Goal: Book appointment/travel/reservation

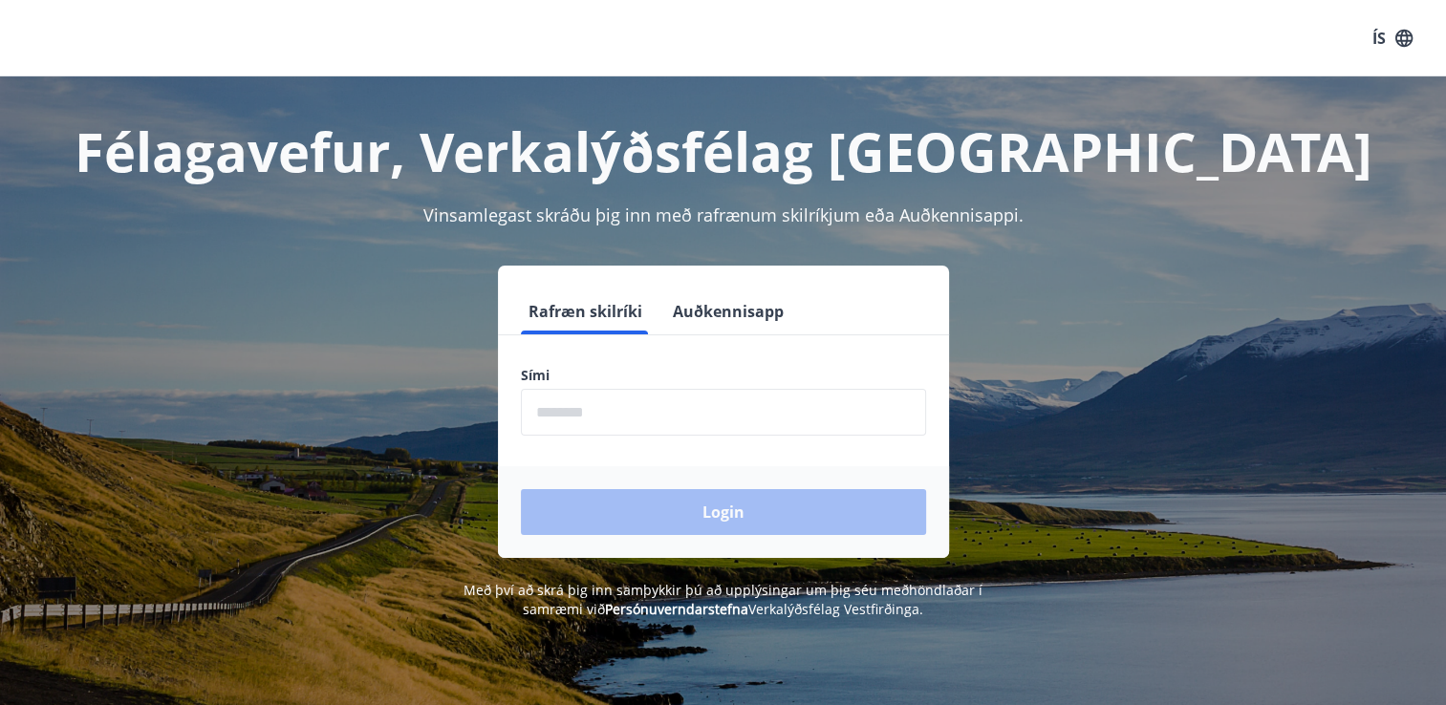
click at [554, 407] on input "phone" at bounding box center [723, 412] width 405 height 47
type input "********"
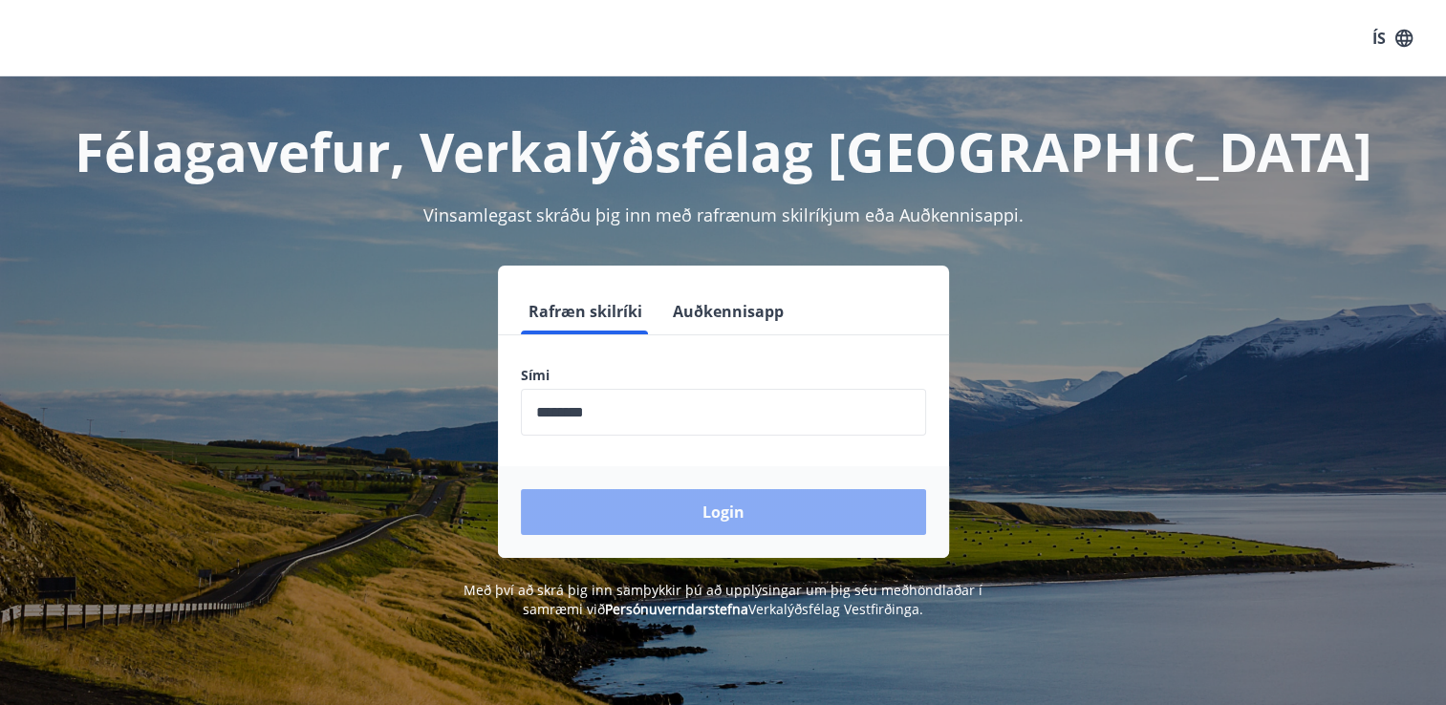
click at [677, 510] on button "Login" at bounding box center [723, 512] width 405 height 46
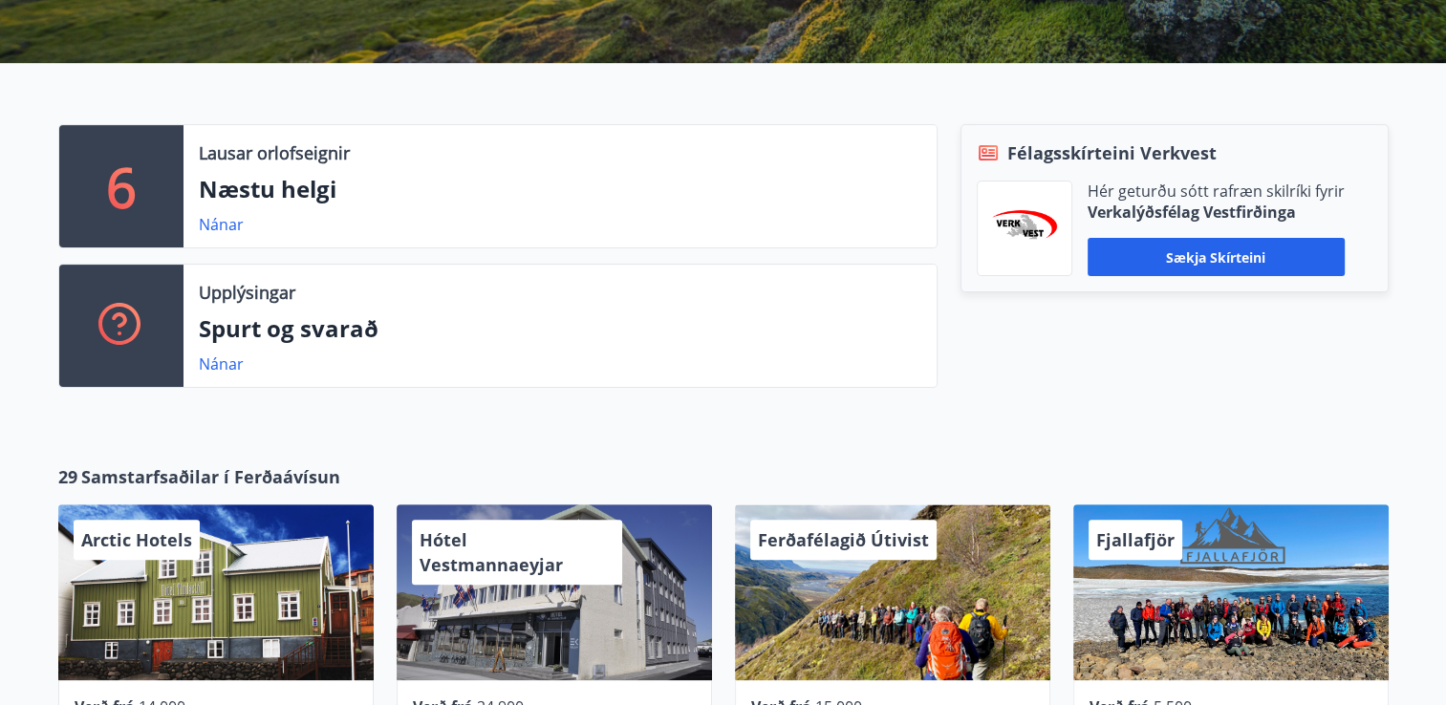
scroll to position [478, 0]
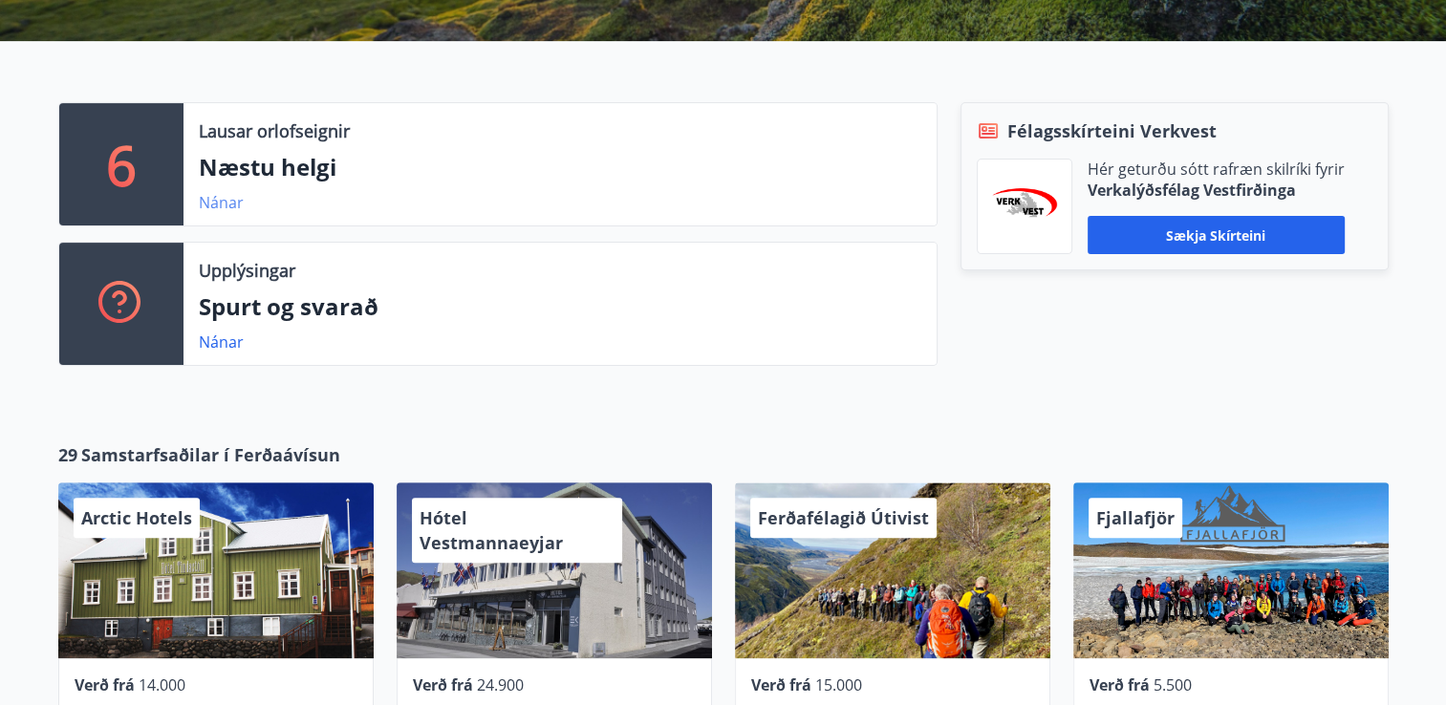
click at [204, 201] on link "Nánar" at bounding box center [221, 202] width 45 height 21
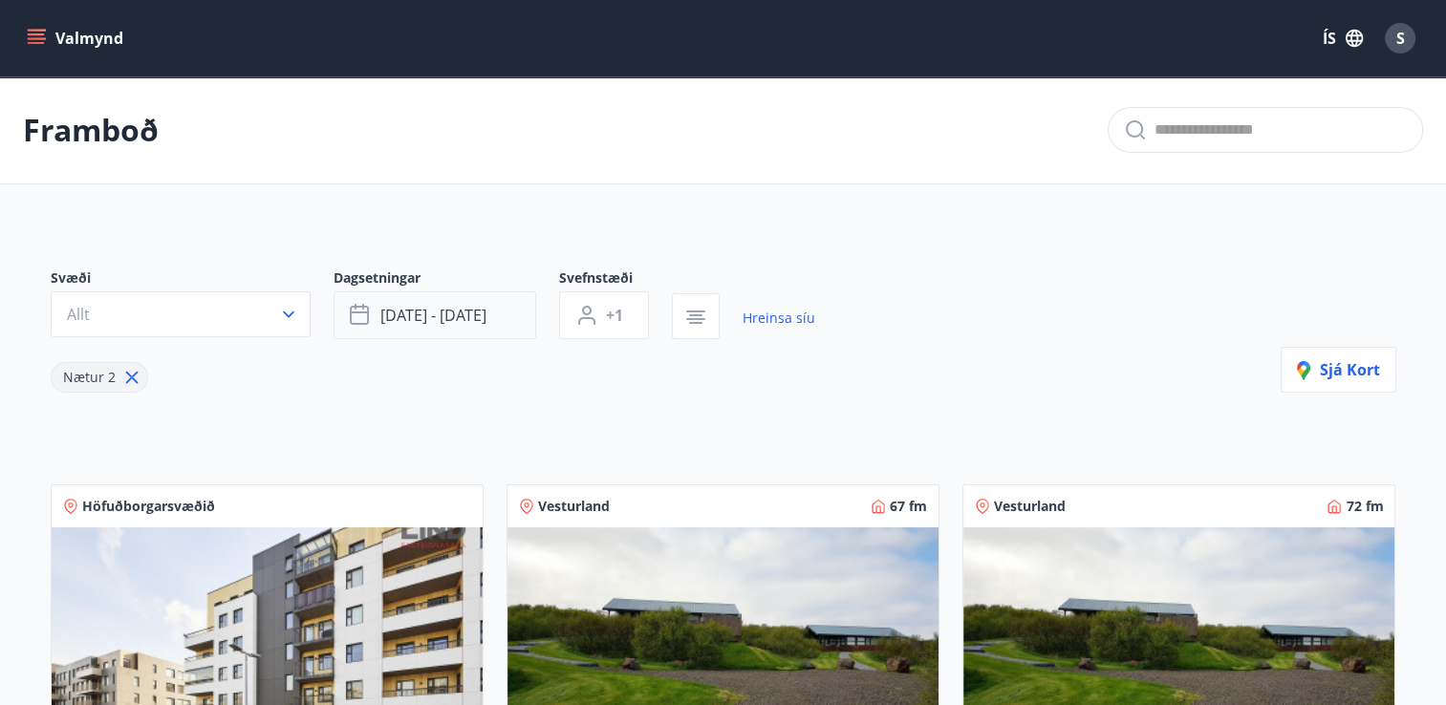
click at [455, 318] on span "ágú 29 - sep 01" at bounding box center [433, 315] width 106 height 21
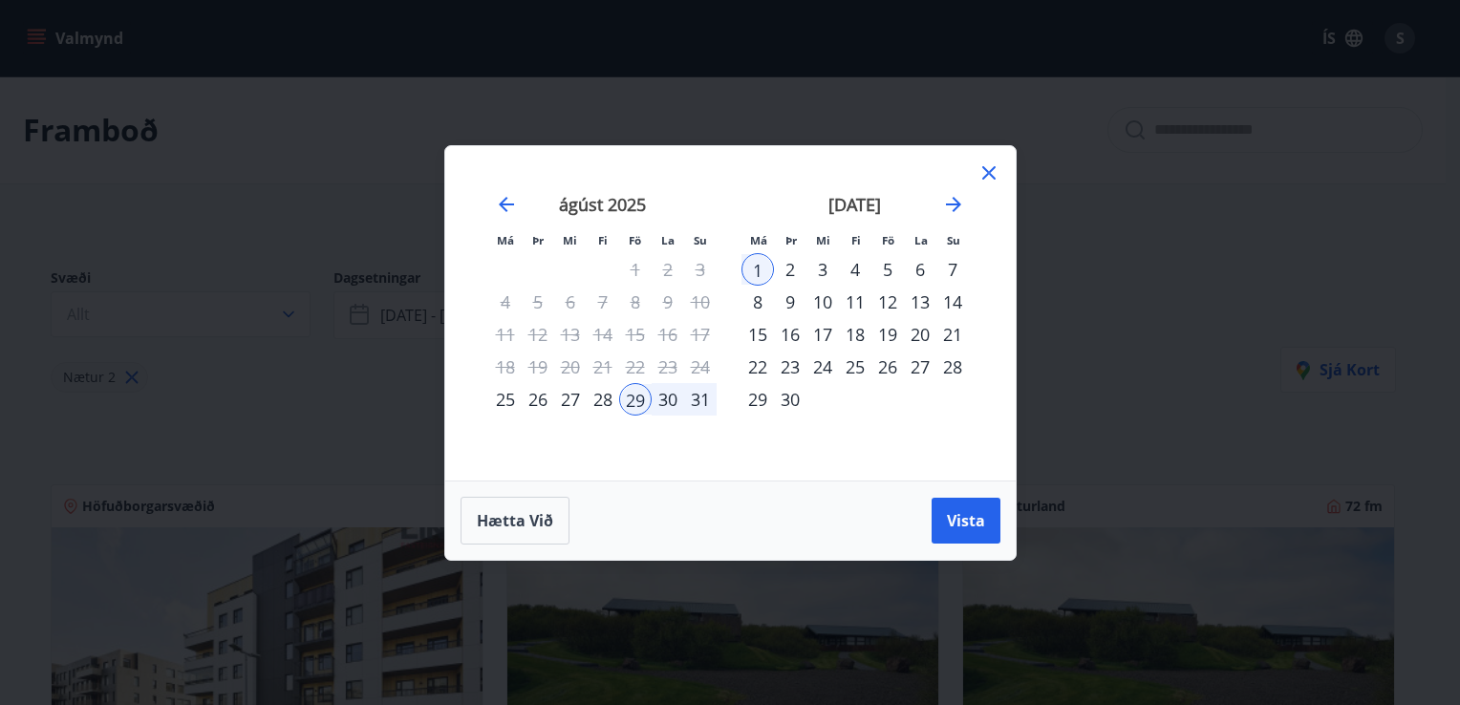
click at [854, 271] on div "4" at bounding box center [855, 269] width 32 height 32
click at [785, 305] on div "9" at bounding box center [790, 302] width 32 height 32
click at [752, 299] on div "8" at bounding box center [758, 302] width 32 height 32
click at [858, 271] on div "4" at bounding box center [855, 269] width 32 height 32
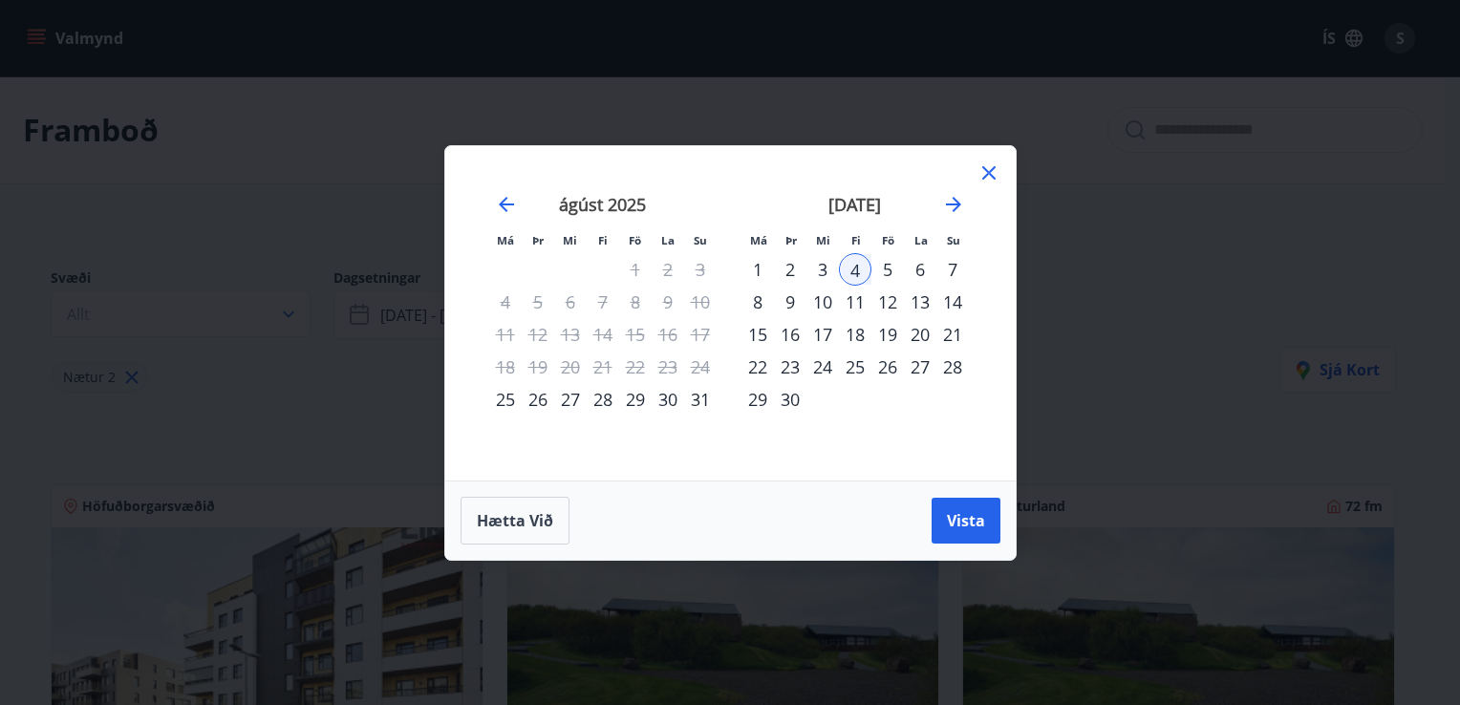
click at [756, 301] on div "8" at bounding box center [758, 302] width 32 height 32
click at [856, 268] on div "4" at bounding box center [855, 269] width 32 height 32
click at [876, 266] on div "5" at bounding box center [888, 269] width 32 height 32
click at [893, 265] on div "5" at bounding box center [888, 269] width 32 height 32
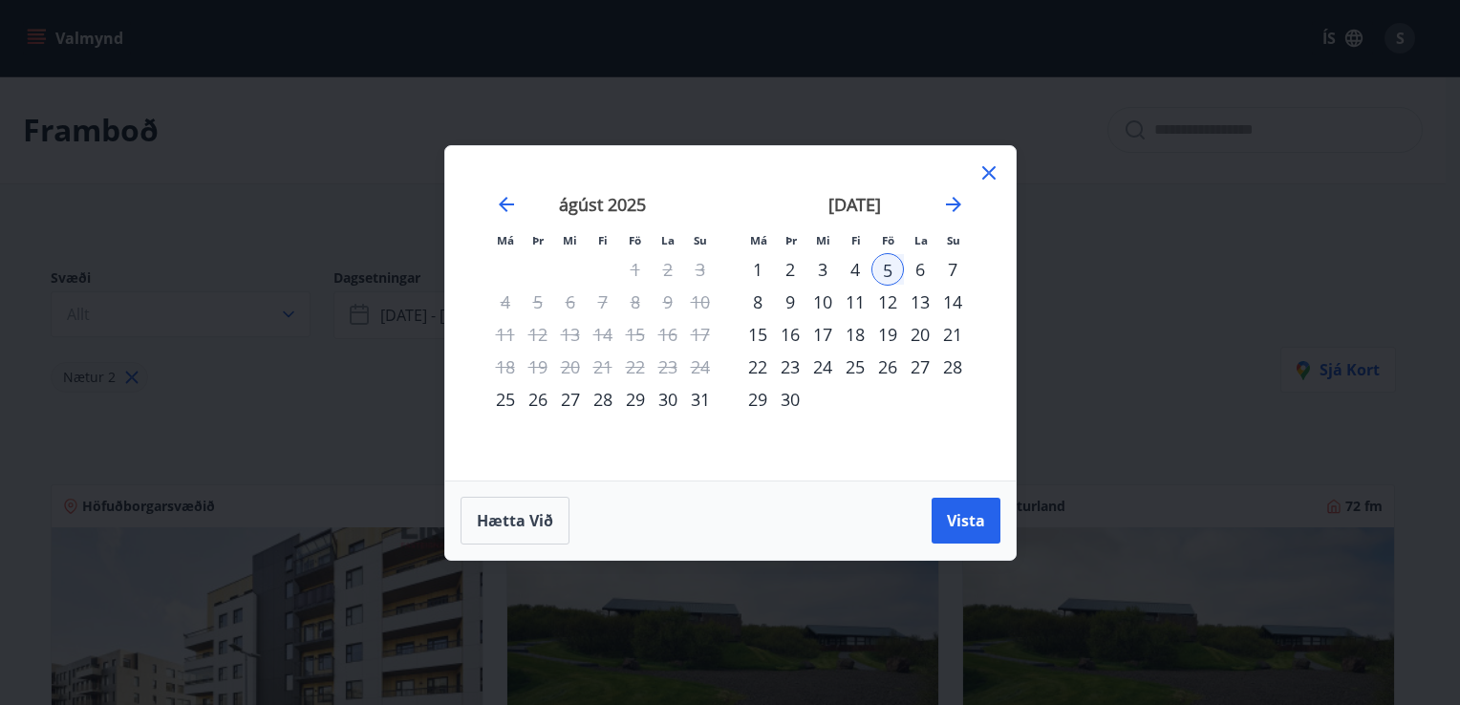
click at [752, 298] on div "8" at bounding box center [758, 302] width 32 height 32
click at [752, 299] on div "8" at bounding box center [758, 302] width 32 height 32
click at [882, 258] on div "5" at bounding box center [888, 269] width 32 height 32
click at [769, 289] on div "8" at bounding box center [758, 302] width 32 height 32
click at [953, 544] on div "Hætta við Vista" at bounding box center [731, 521] width 540 height 48
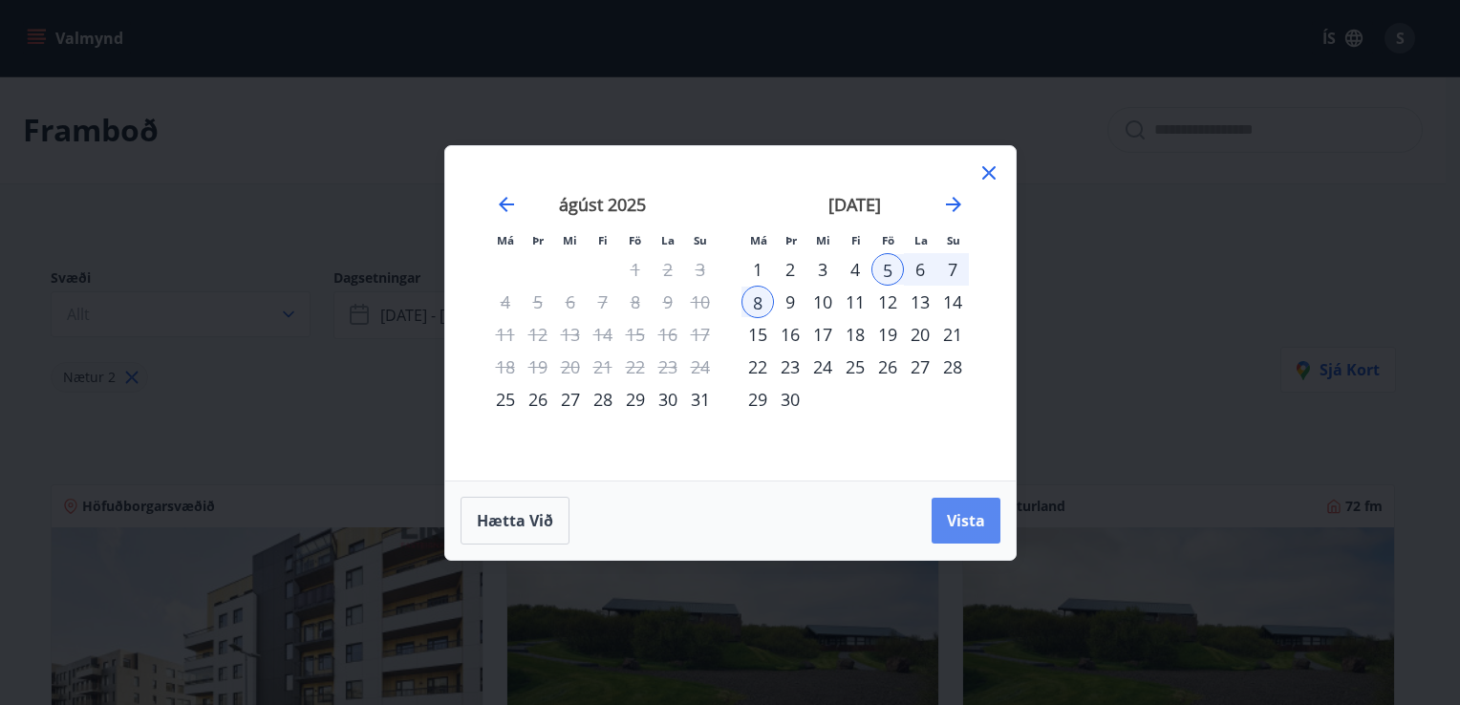
click at [955, 522] on span "Vista" at bounding box center [966, 520] width 38 height 21
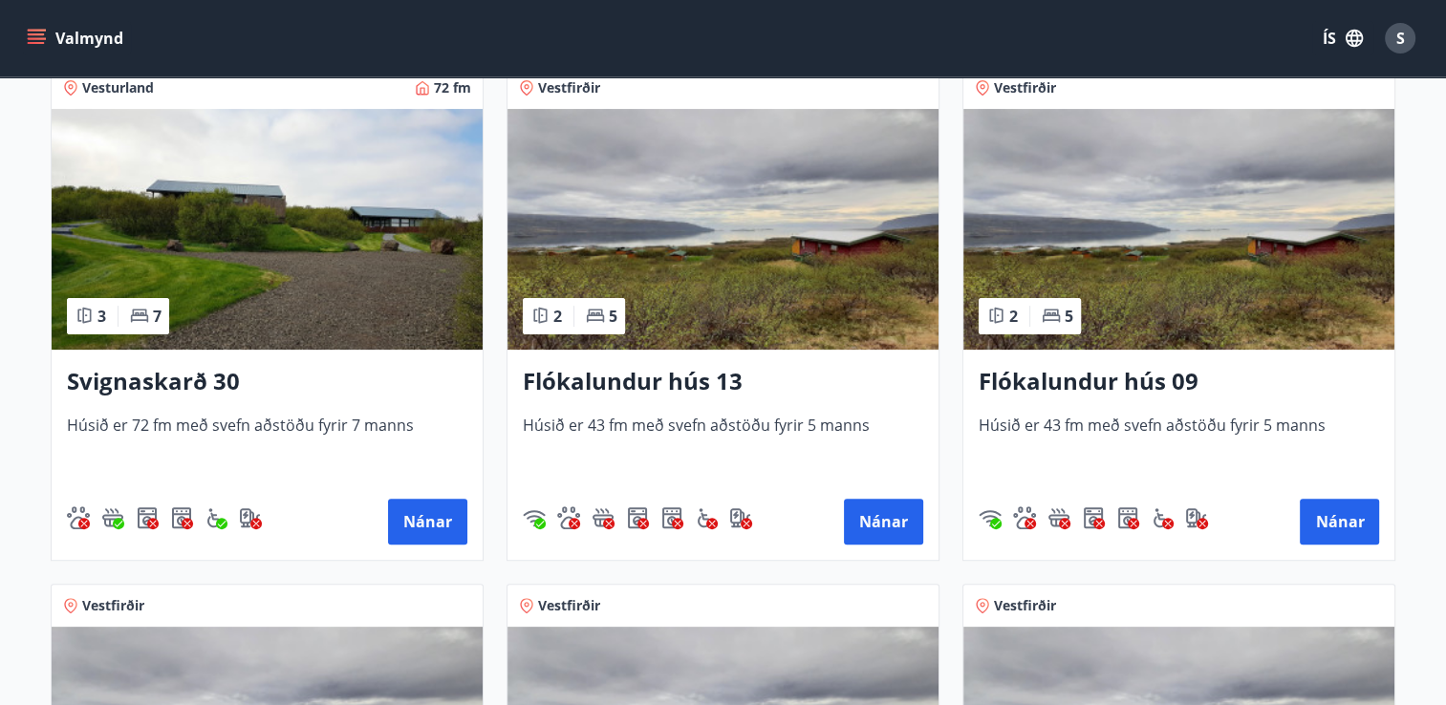
scroll to position [470, 0]
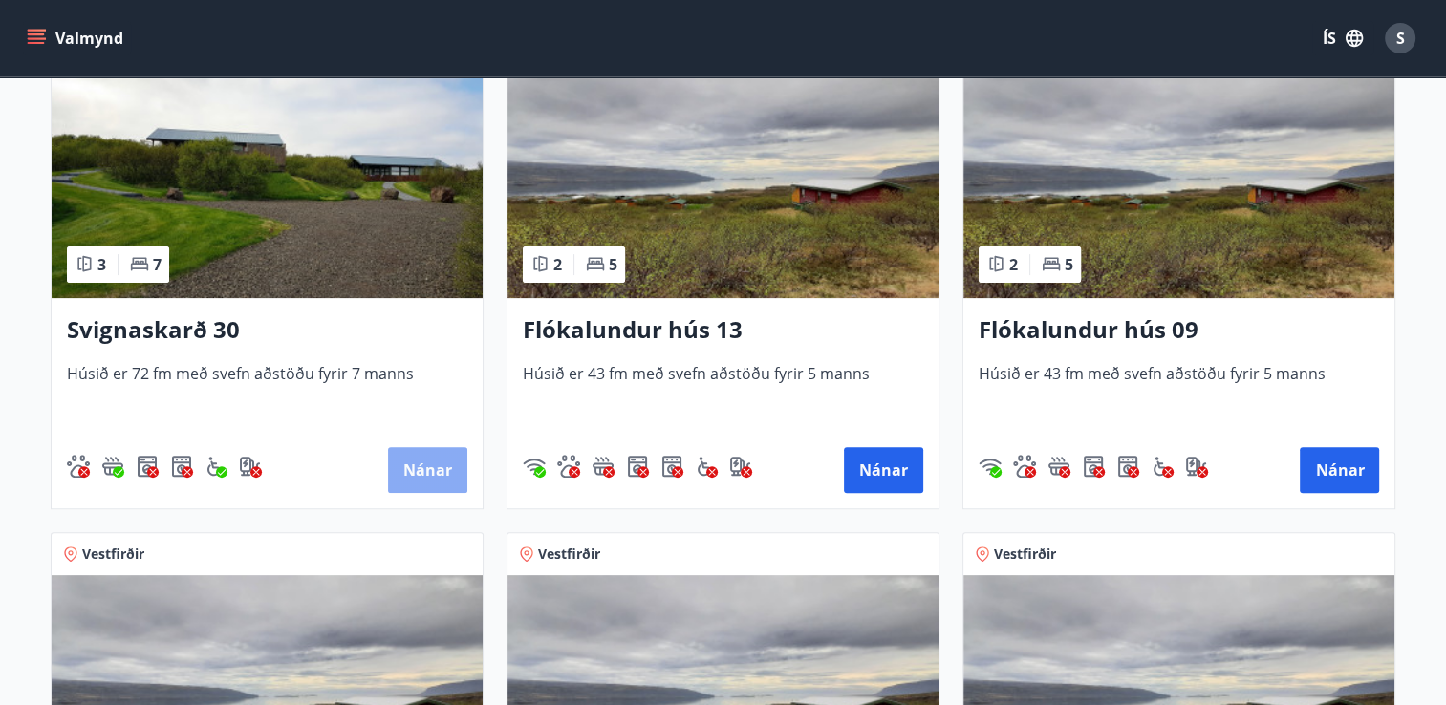
click at [409, 477] on button "Nánar" at bounding box center [427, 470] width 79 height 46
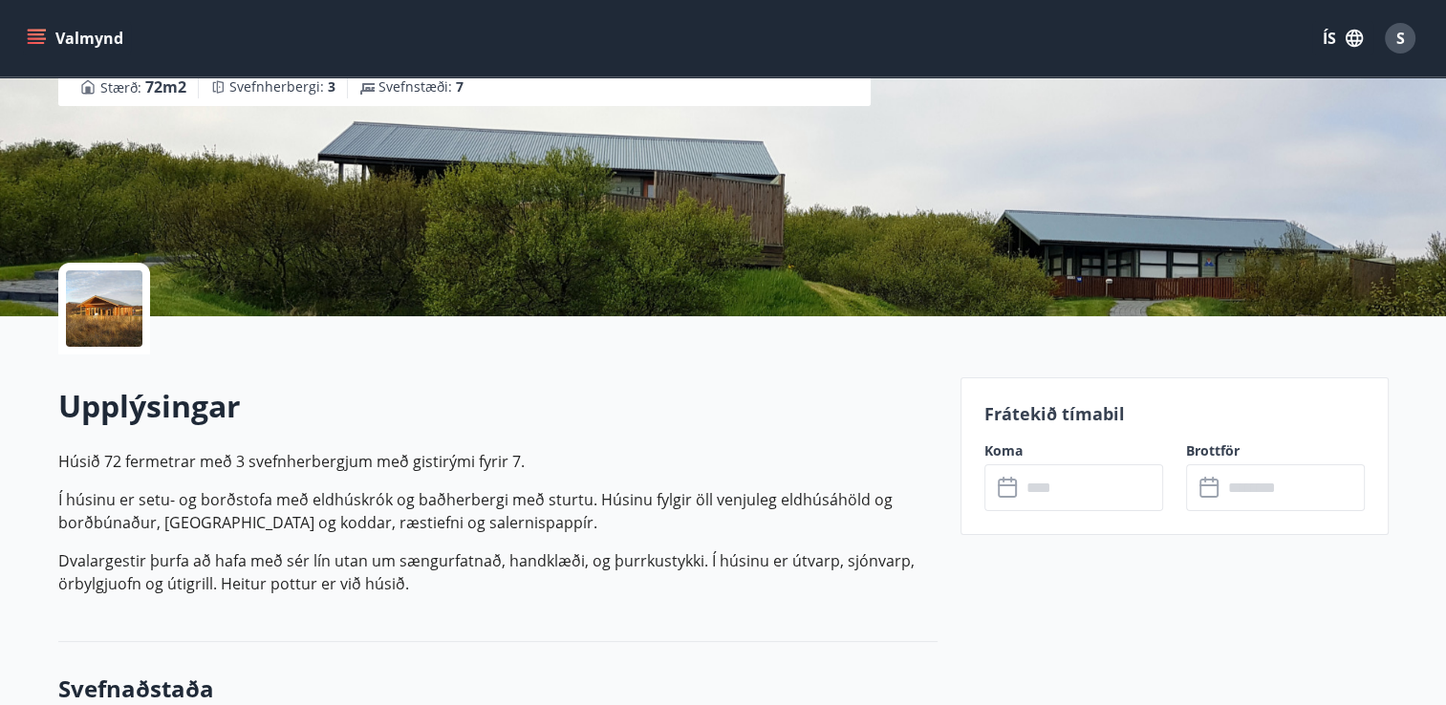
scroll to position [382, 0]
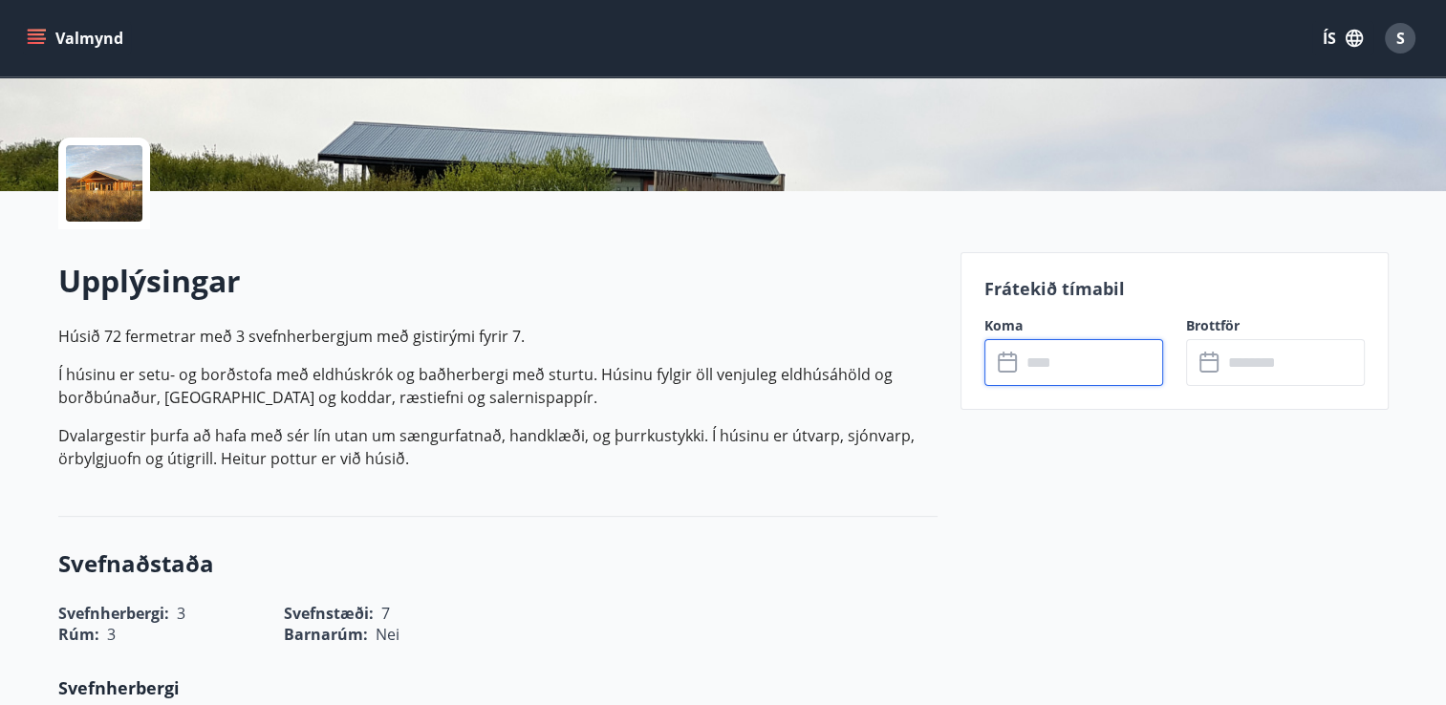
click at [1025, 367] on input "text" at bounding box center [1092, 362] width 142 height 47
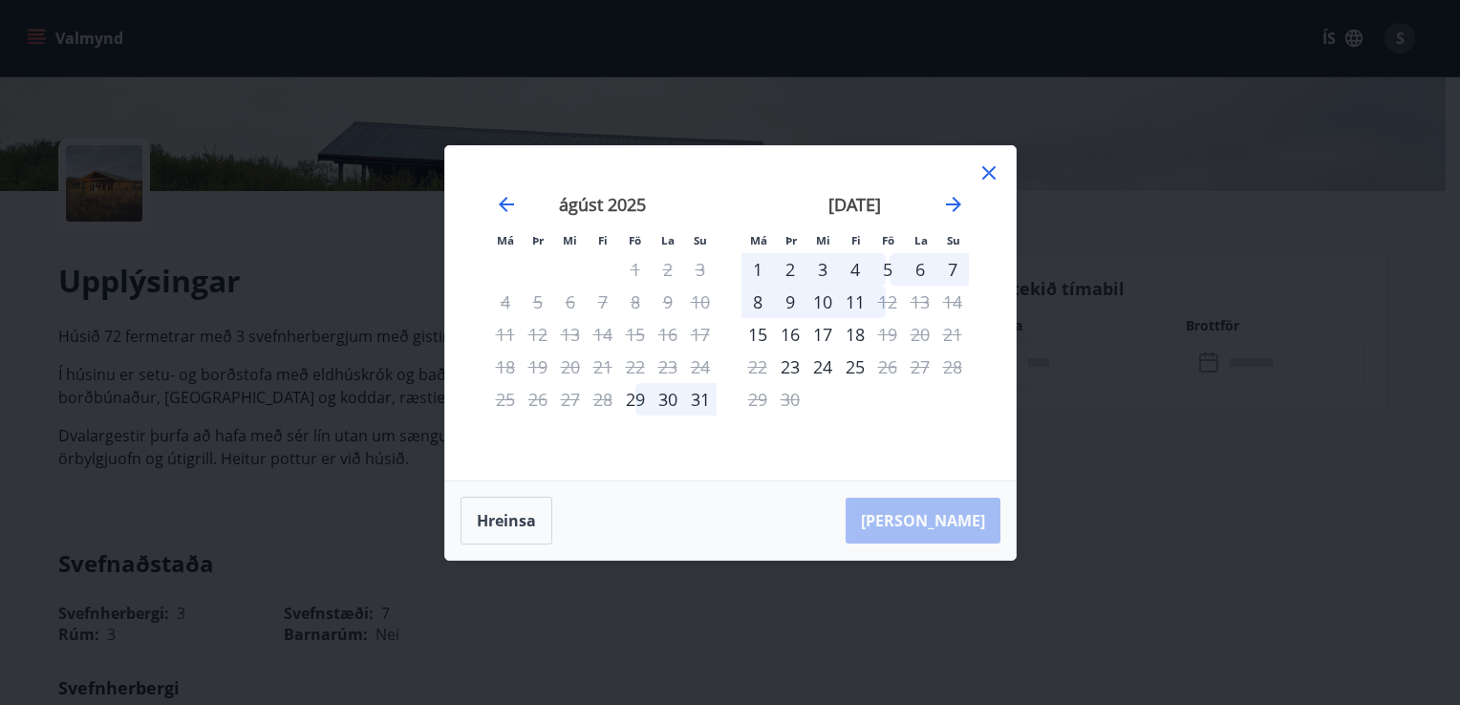
click at [890, 270] on div "5" at bounding box center [888, 269] width 32 height 32
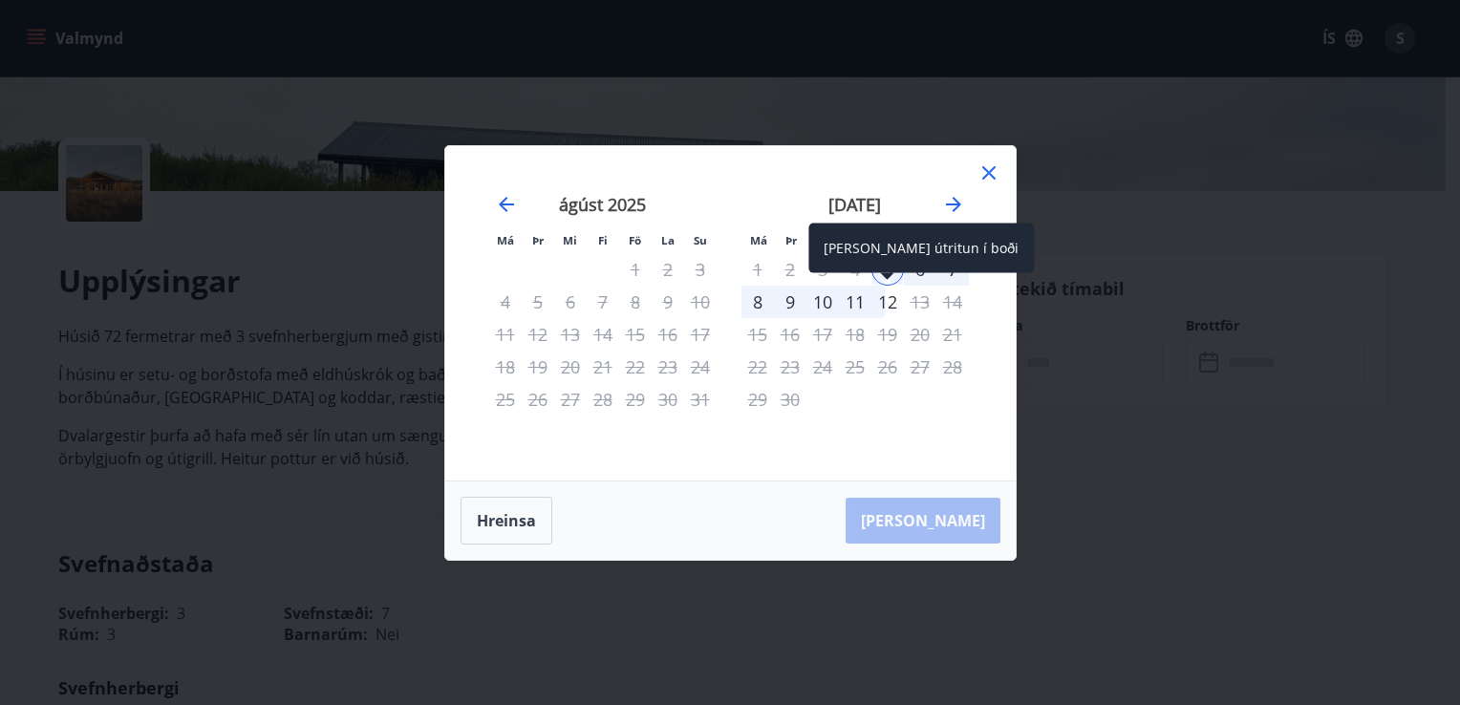
click at [890, 295] on div "12" at bounding box center [888, 302] width 32 height 32
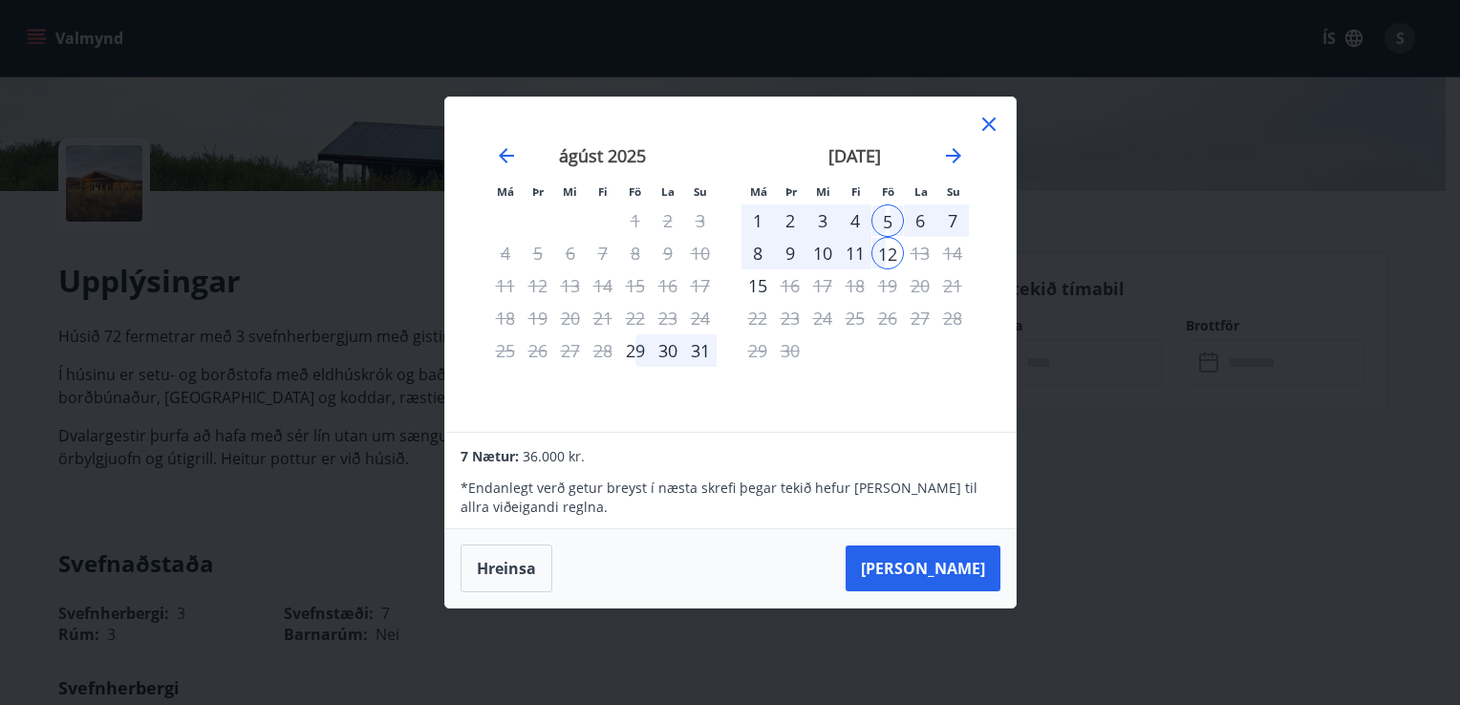
click at [982, 116] on icon at bounding box center [989, 124] width 23 height 23
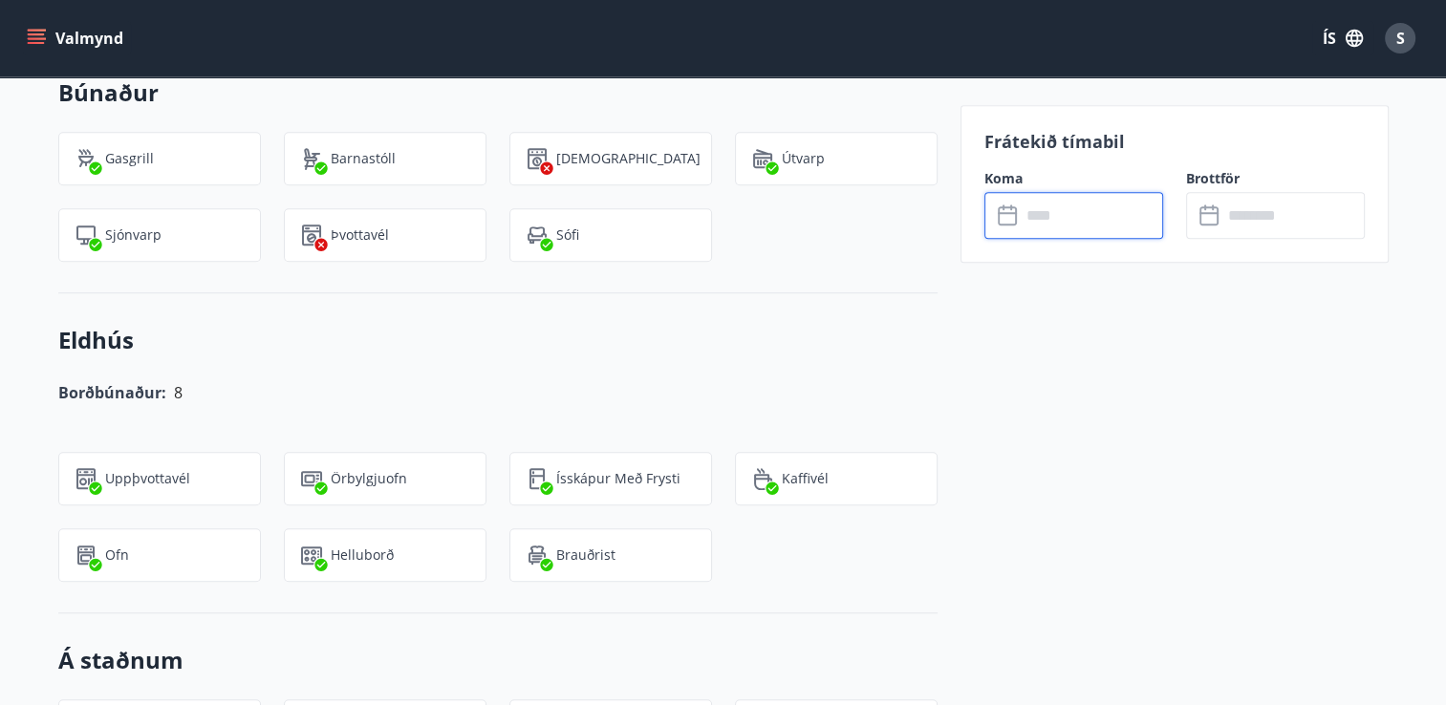
scroll to position [1625, 0]
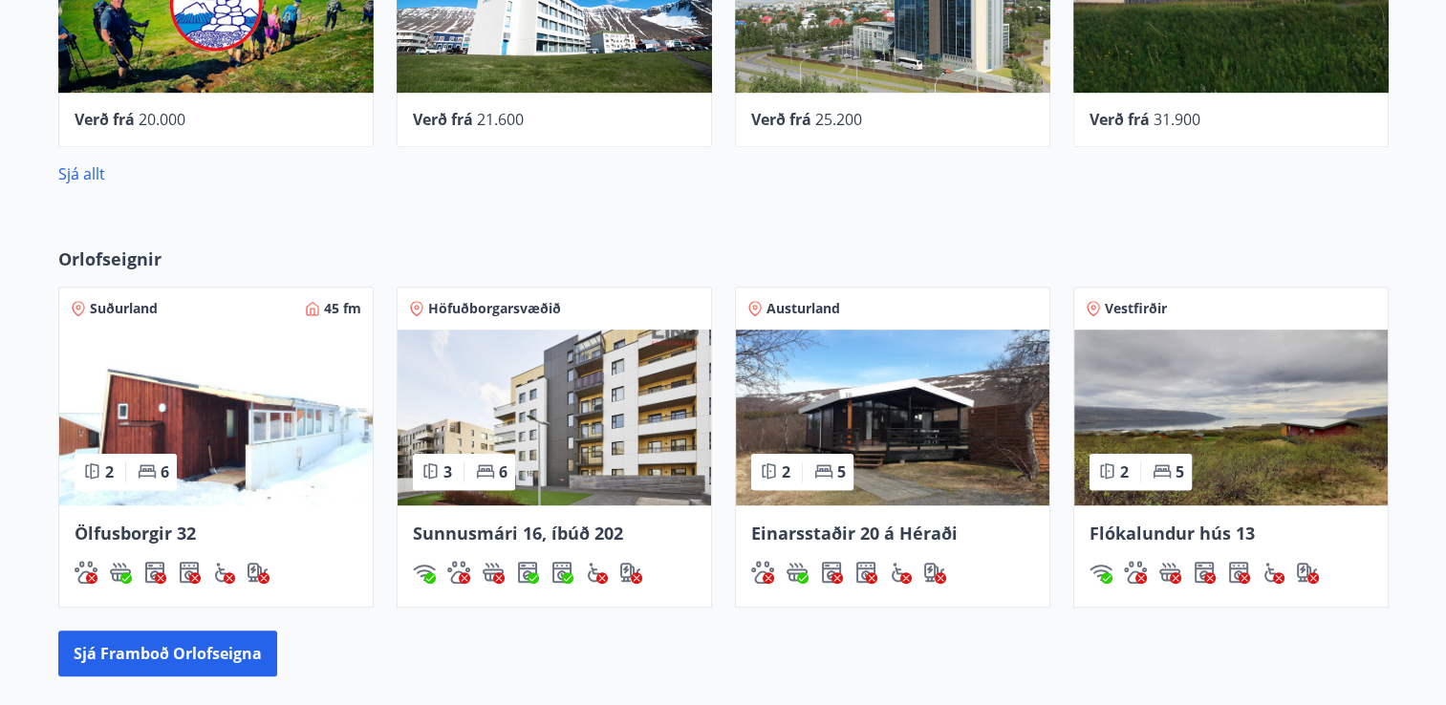
scroll to position [1029, 0]
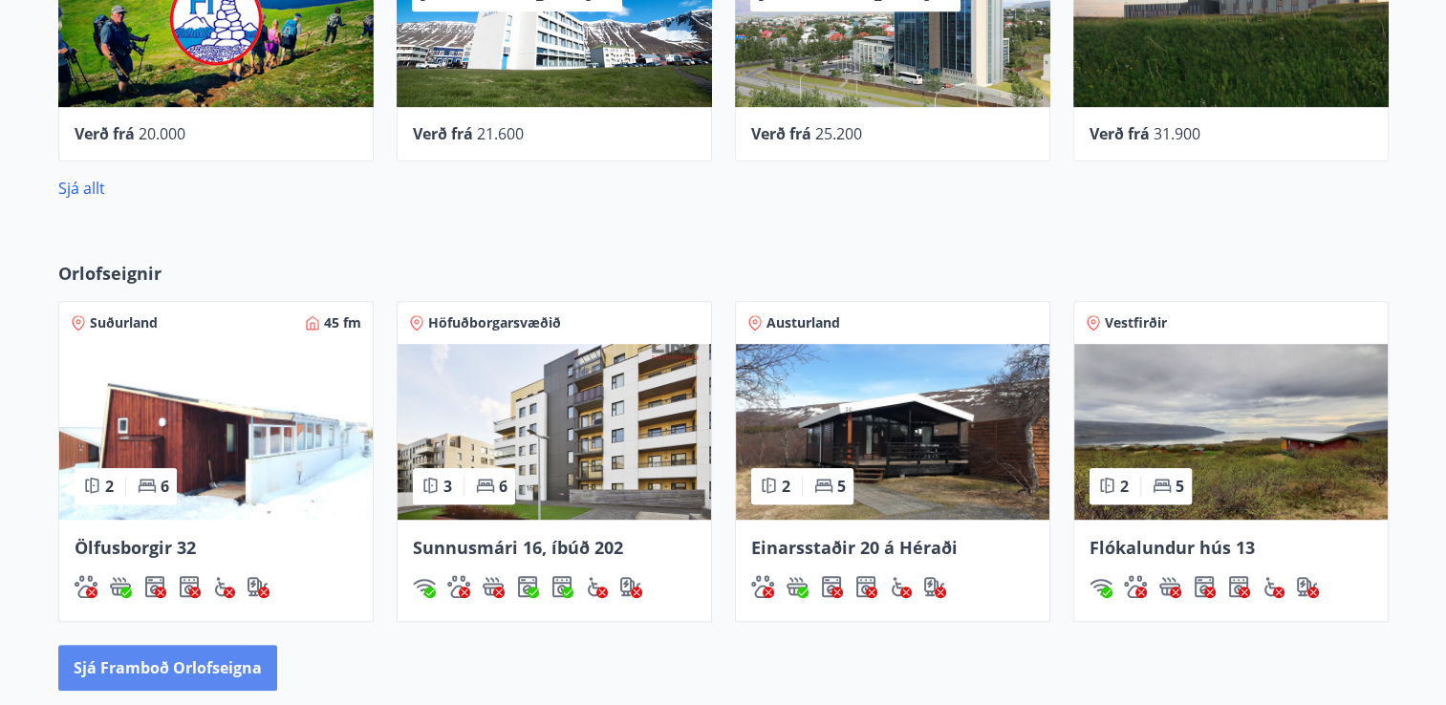
click at [220, 675] on button "Sjá framboð orlofseigna" at bounding box center [167, 668] width 219 height 46
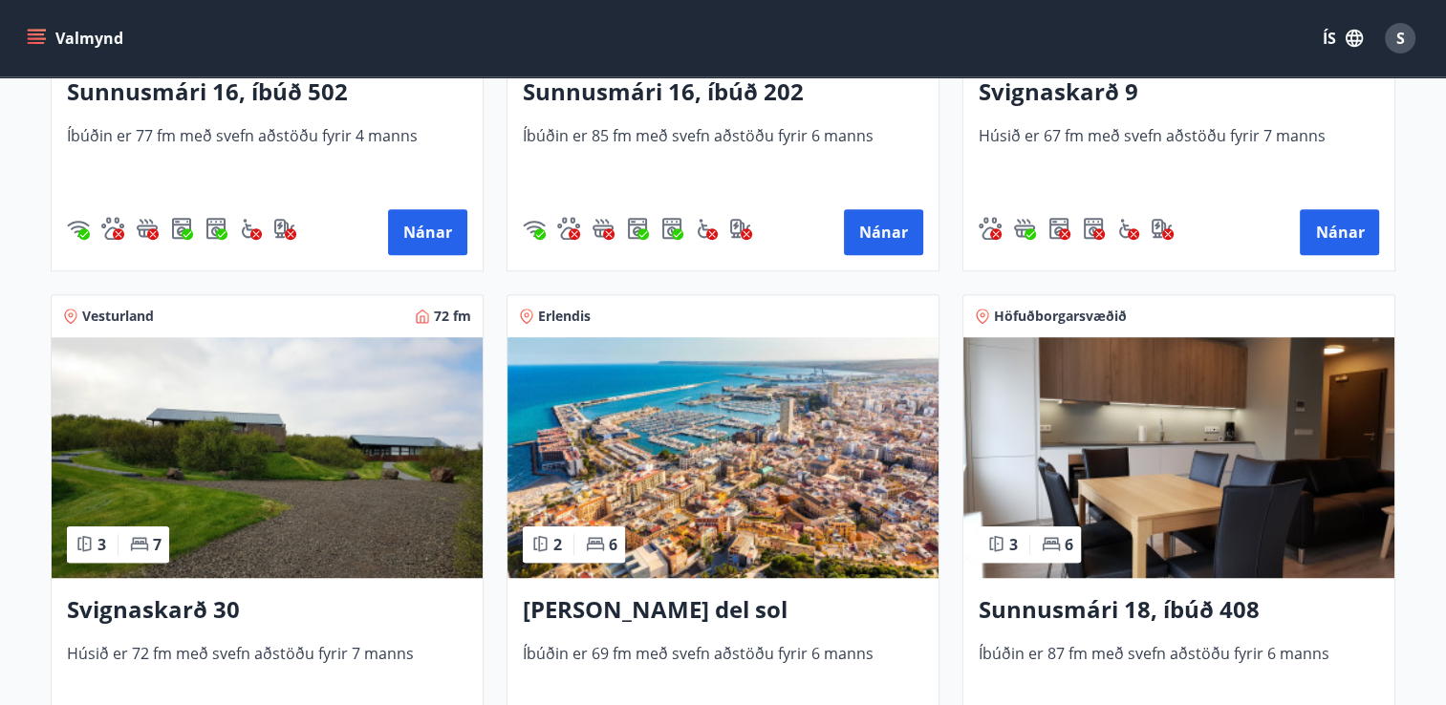
scroll to position [1433, 0]
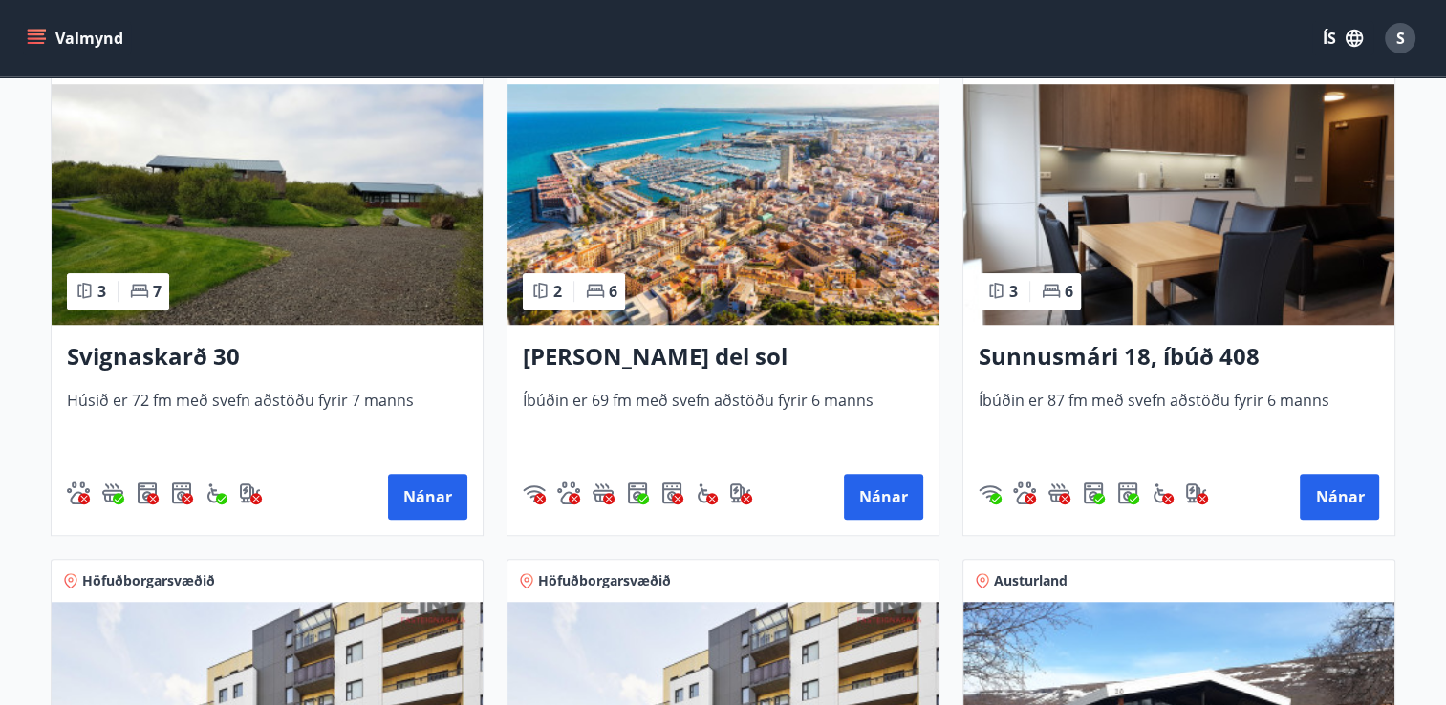
click at [678, 360] on h3 "[PERSON_NAME] del sol" at bounding box center [723, 357] width 400 height 34
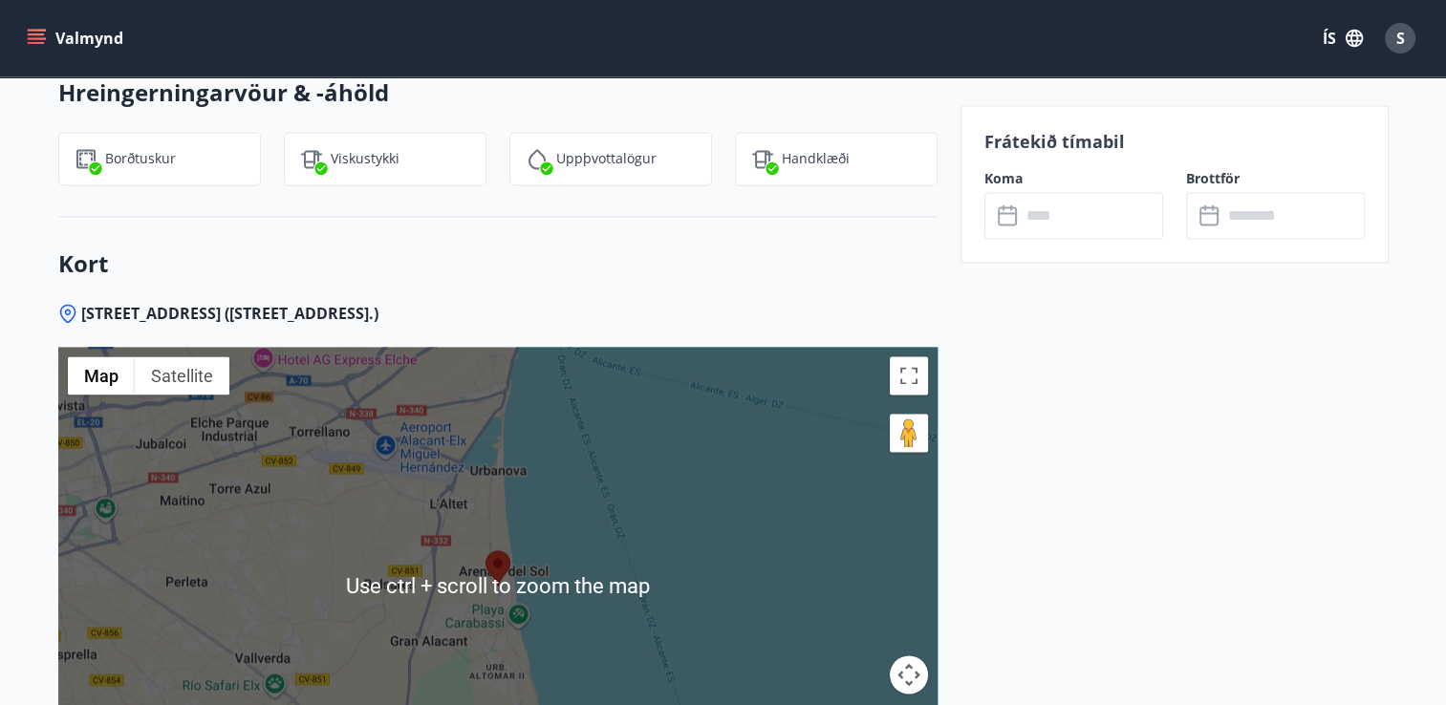
scroll to position [3154, 0]
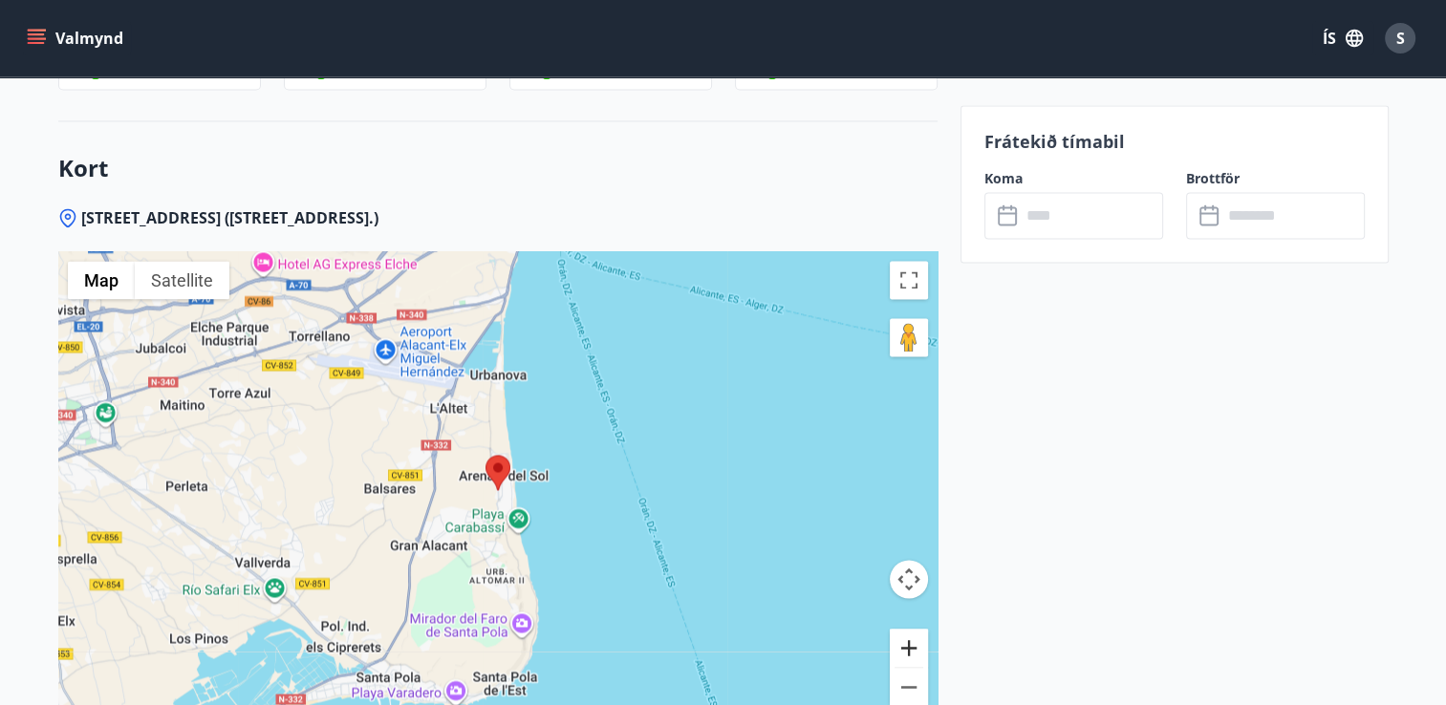
click at [914, 629] on button "Zoom in" at bounding box center [909, 648] width 38 height 38
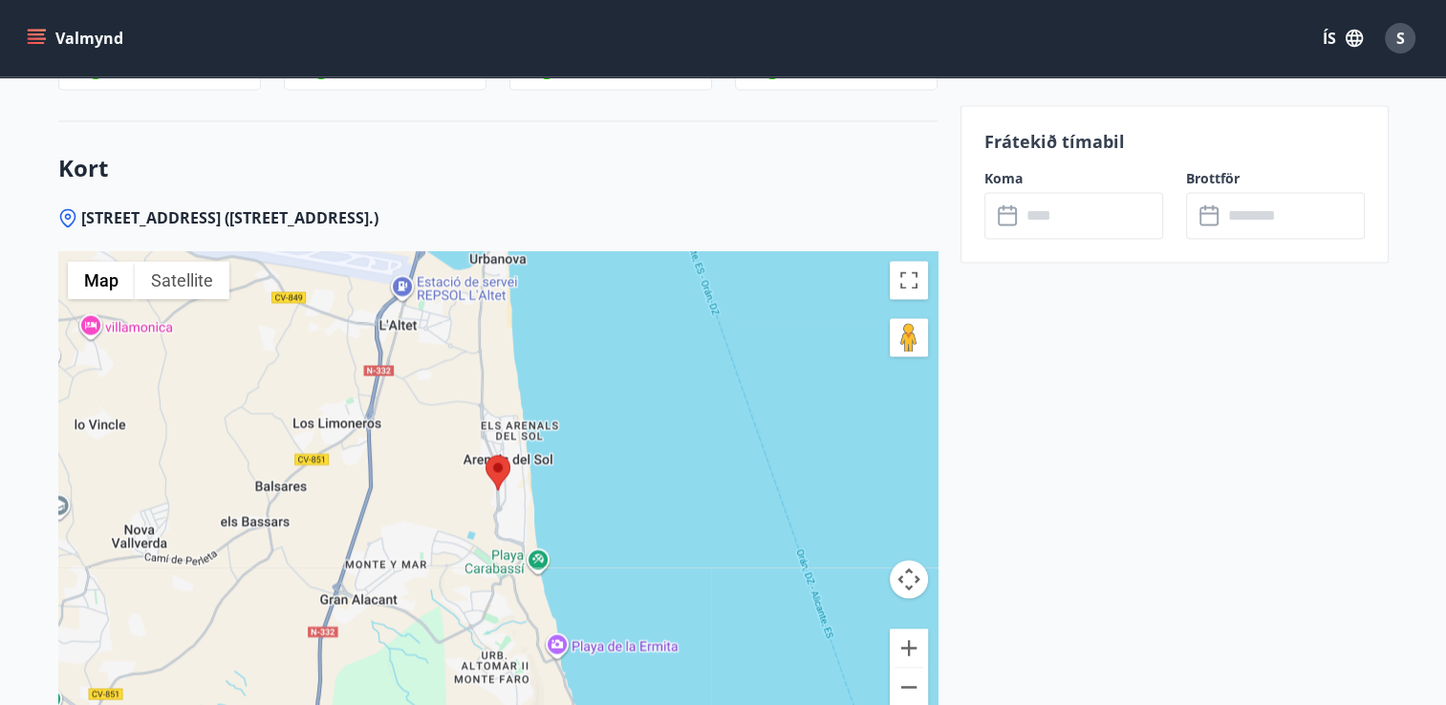
click at [623, 307] on div at bounding box center [497, 490] width 879 height 478
click at [619, 323] on div at bounding box center [497, 490] width 879 height 478
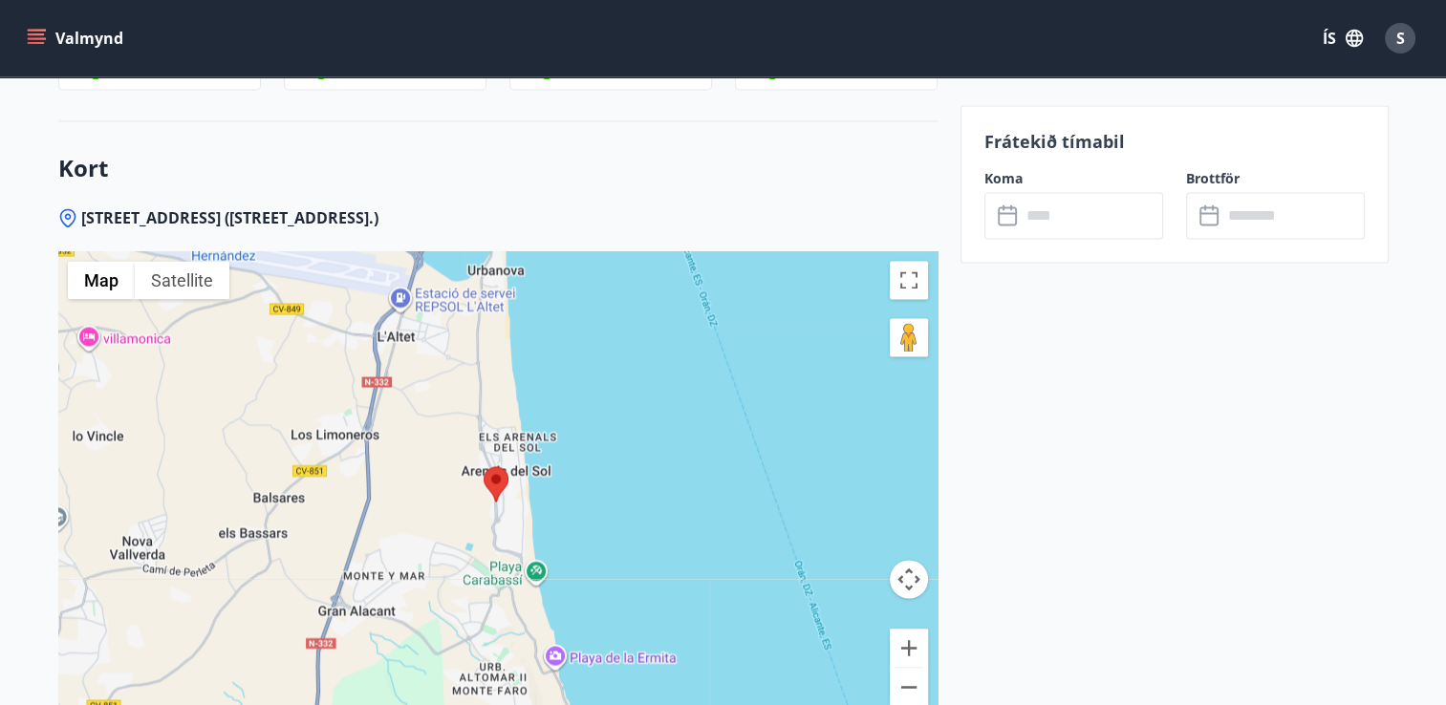
drag, startPoint x: 613, startPoint y: 501, endPoint x: 613, endPoint y: 516, distance: 15.3
click at [613, 506] on div at bounding box center [497, 490] width 879 height 478
click at [613, 516] on div at bounding box center [497, 490] width 879 height 478
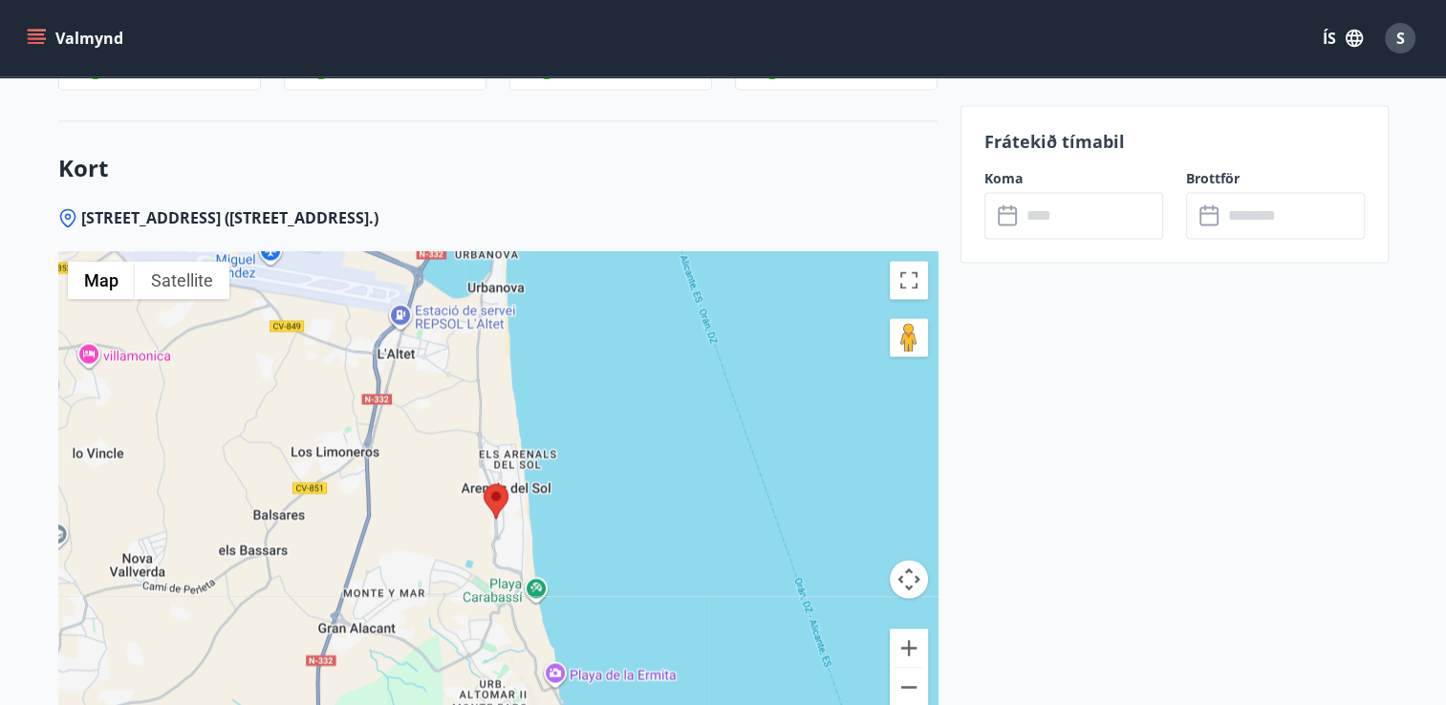
drag, startPoint x: 613, startPoint y: 516, endPoint x: 612, endPoint y: 574, distance: 58.3
click at [613, 518] on div at bounding box center [497, 490] width 879 height 478
drag, startPoint x: 612, startPoint y: 574, endPoint x: 612, endPoint y: 660, distance: 86.0
click at [612, 660] on div "[STREET_ADDRESS] ([STREET_ADDRESS].) ← Move left → Move right ↑ Move up ↓ Move …" at bounding box center [497, 506] width 879 height 598
click at [612, 663] on div "[STREET_ADDRESS] ([STREET_ADDRESS].) ← Move left → Move right ↑ Move up ↓ Move …" at bounding box center [497, 506] width 879 height 598
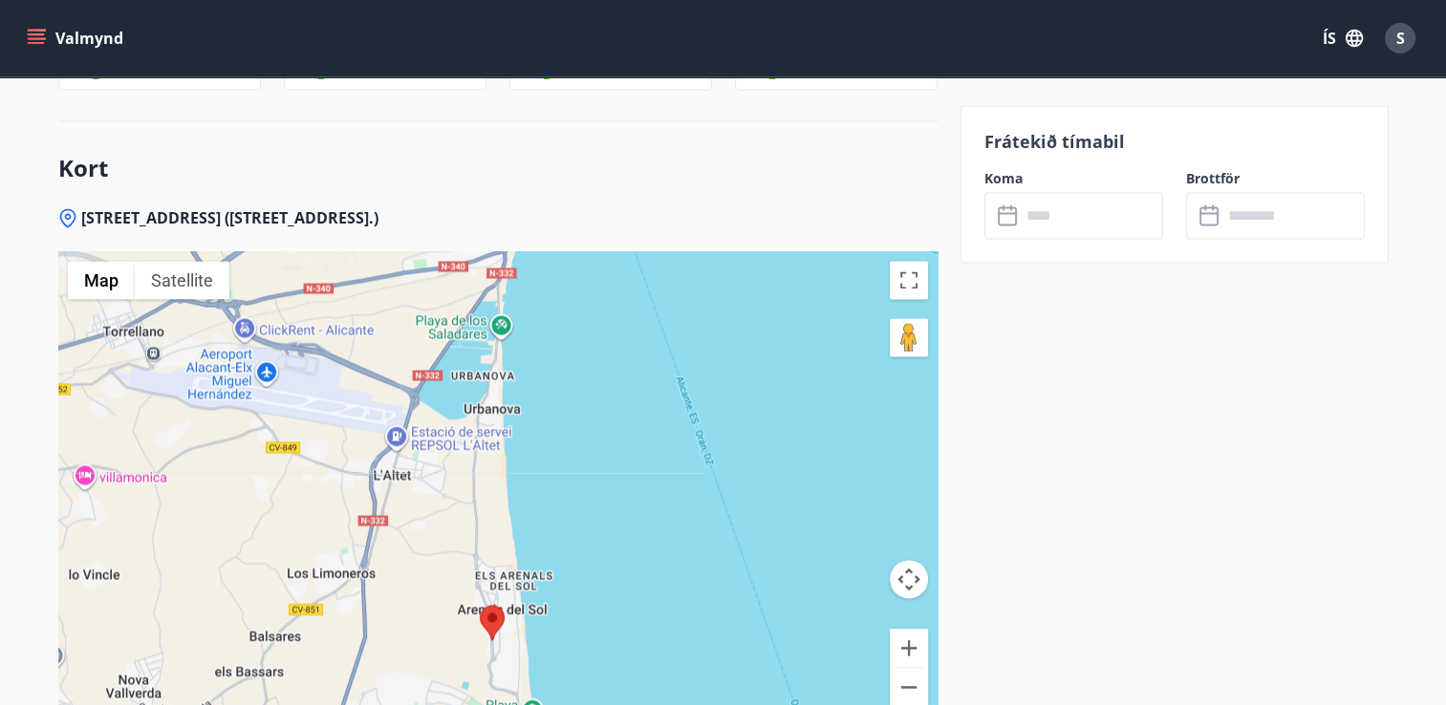
drag, startPoint x: 638, startPoint y: 308, endPoint x: 635, endPoint y: 456, distance: 148.2
click at [635, 456] on div at bounding box center [497, 490] width 879 height 478
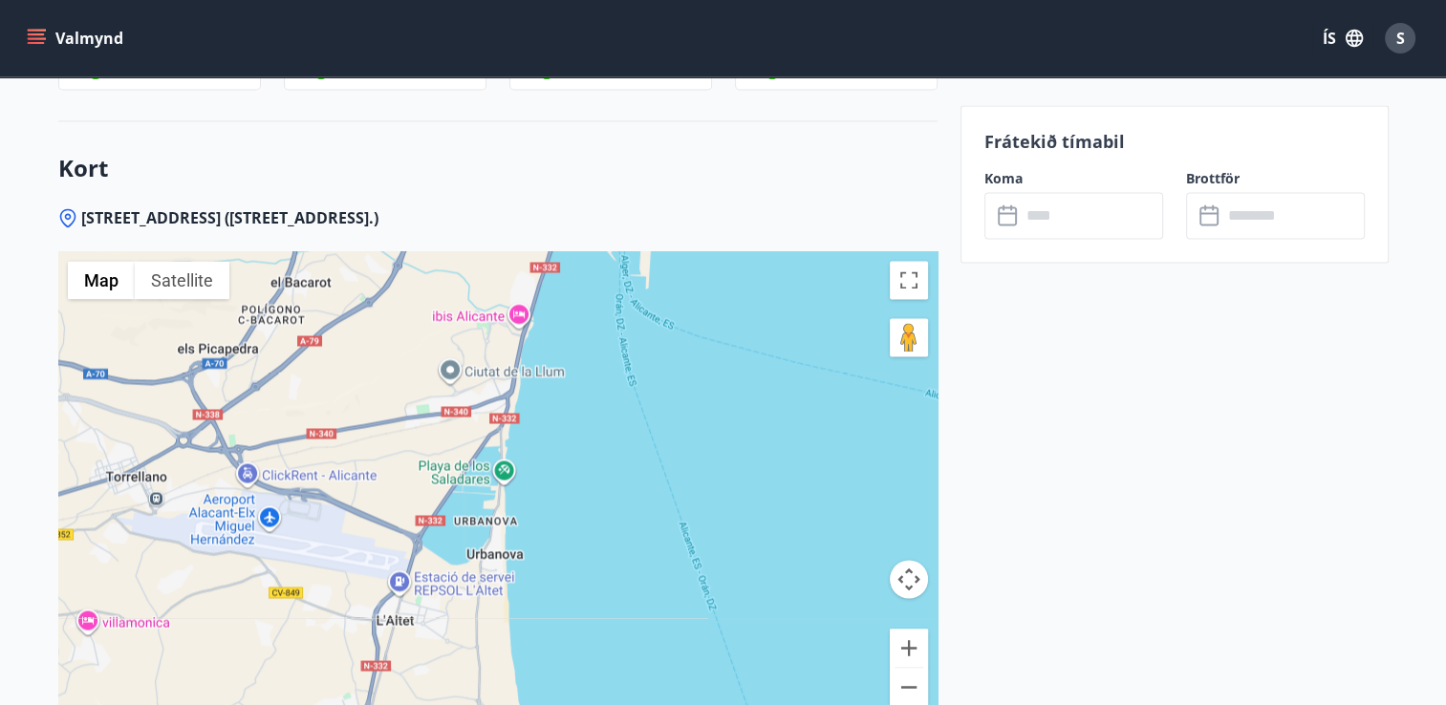
drag, startPoint x: 611, startPoint y: 334, endPoint x: 600, endPoint y: 534, distance: 201.0
click at [600, 534] on div at bounding box center [497, 490] width 879 height 478
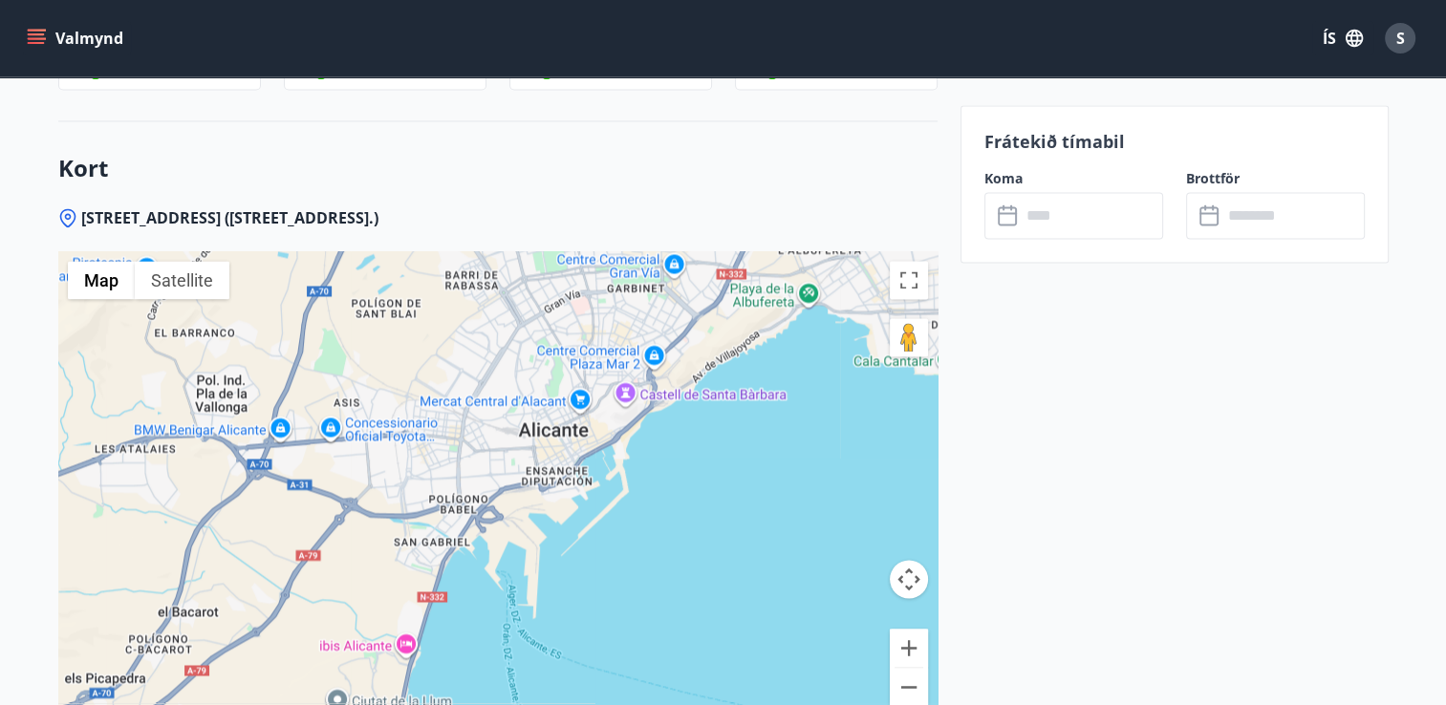
drag, startPoint x: 615, startPoint y: 342, endPoint x: 517, endPoint y: 526, distance: 208.2
click at [518, 524] on div at bounding box center [497, 490] width 879 height 478
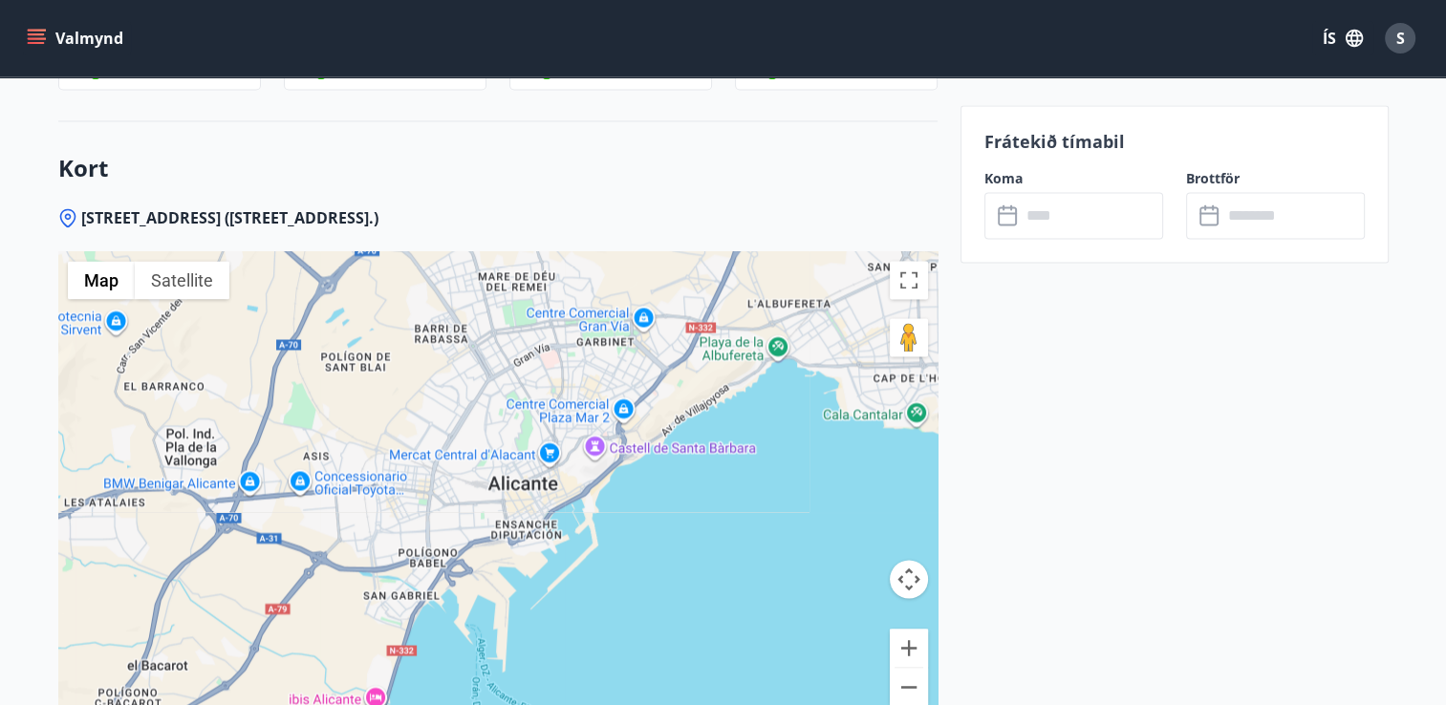
drag, startPoint x: 744, startPoint y: 405, endPoint x: 580, endPoint y: 418, distance: 164.8
click at [696, 409] on div at bounding box center [497, 490] width 879 height 478
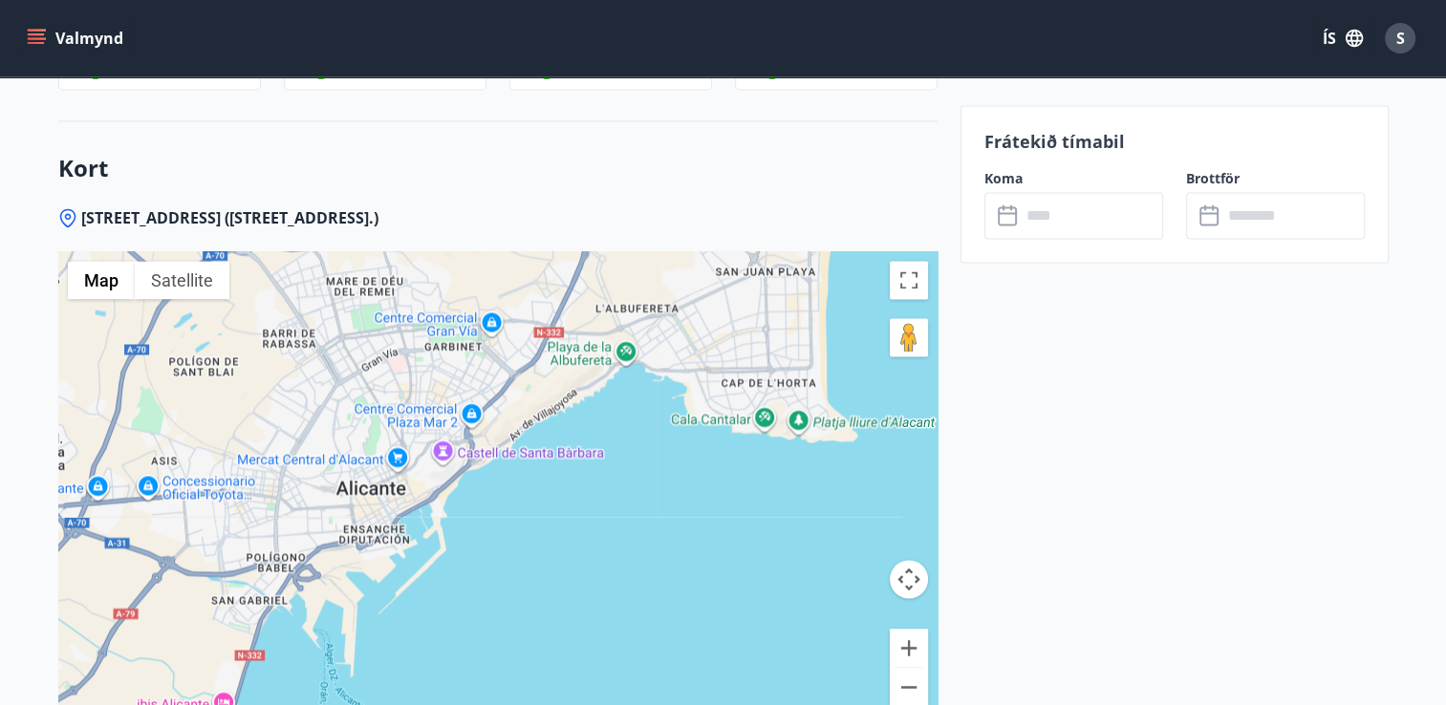
click at [440, 417] on div at bounding box center [497, 490] width 879 height 478
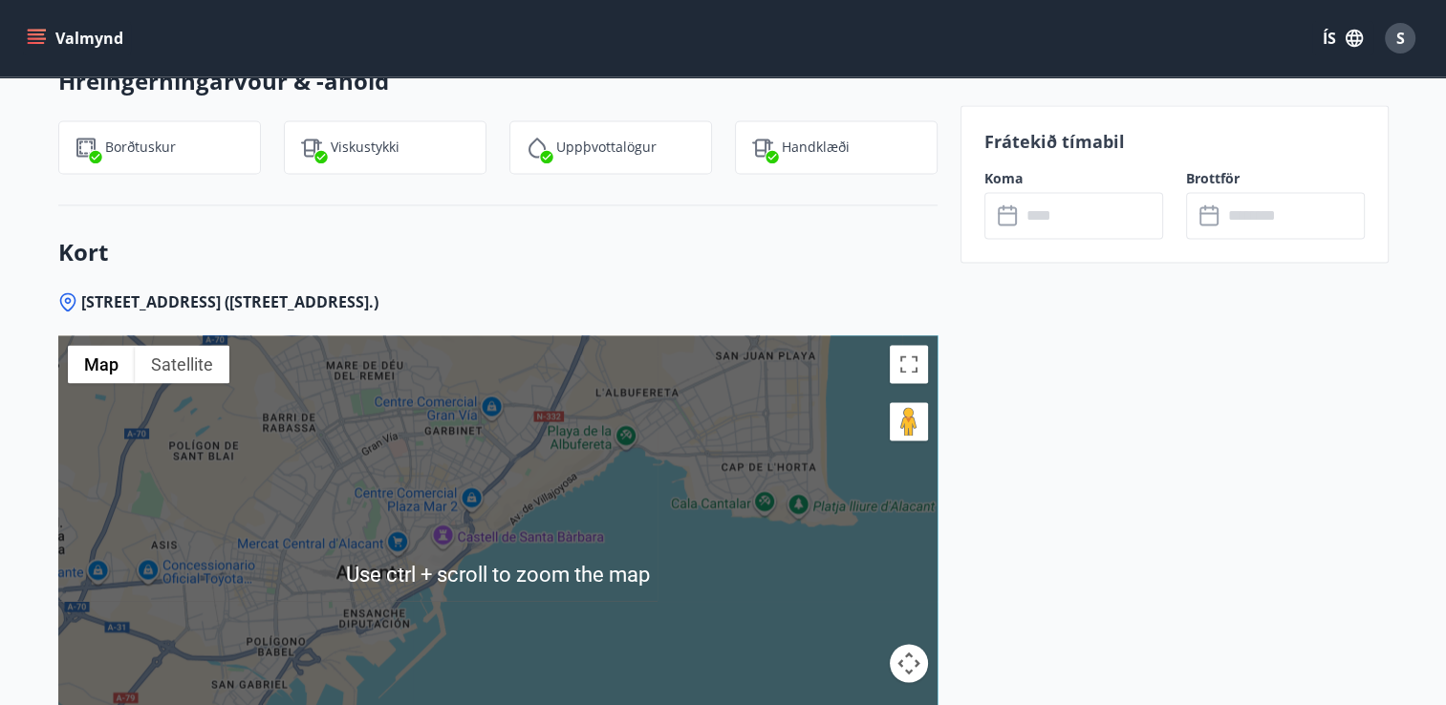
scroll to position [3058, 0]
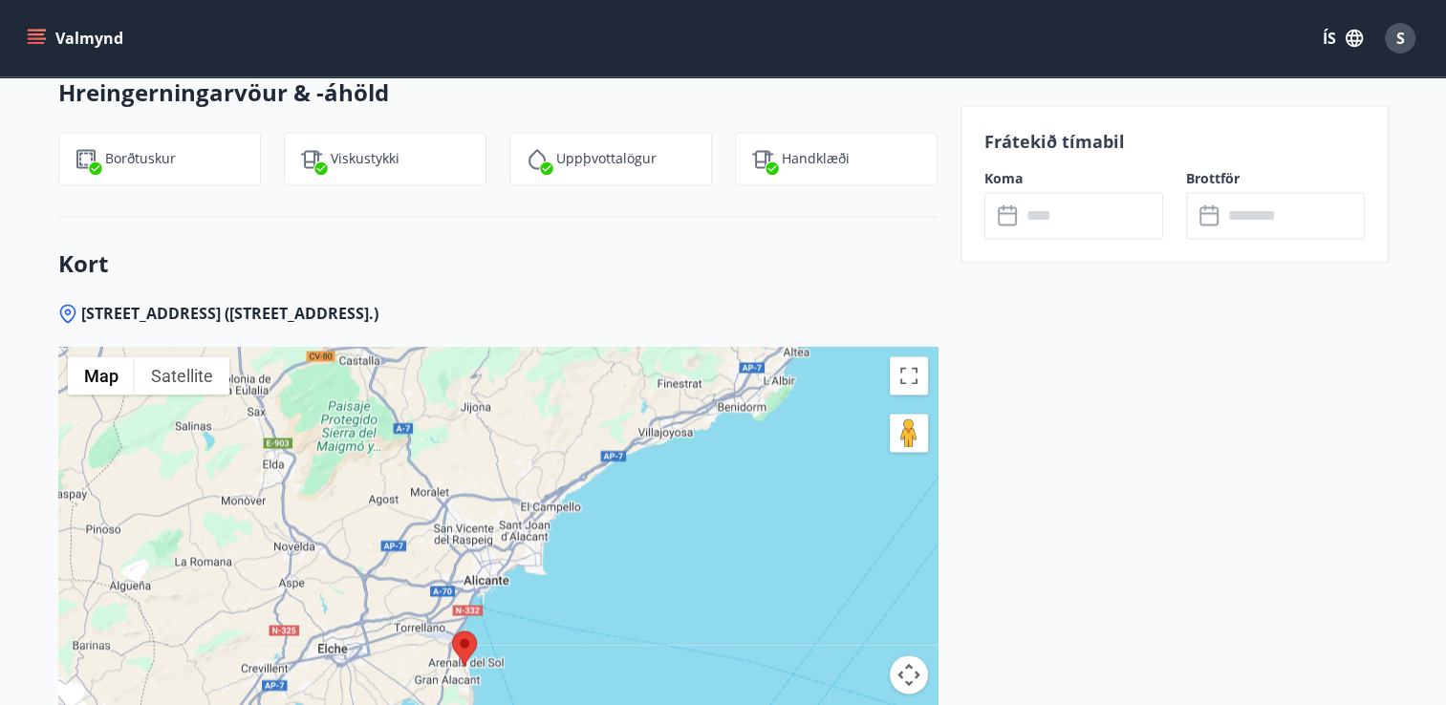
drag, startPoint x: 606, startPoint y: 494, endPoint x: 619, endPoint y: 466, distance: 30.8
click at [609, 488] on div at bounding box center [497, 586] width 879 height 478
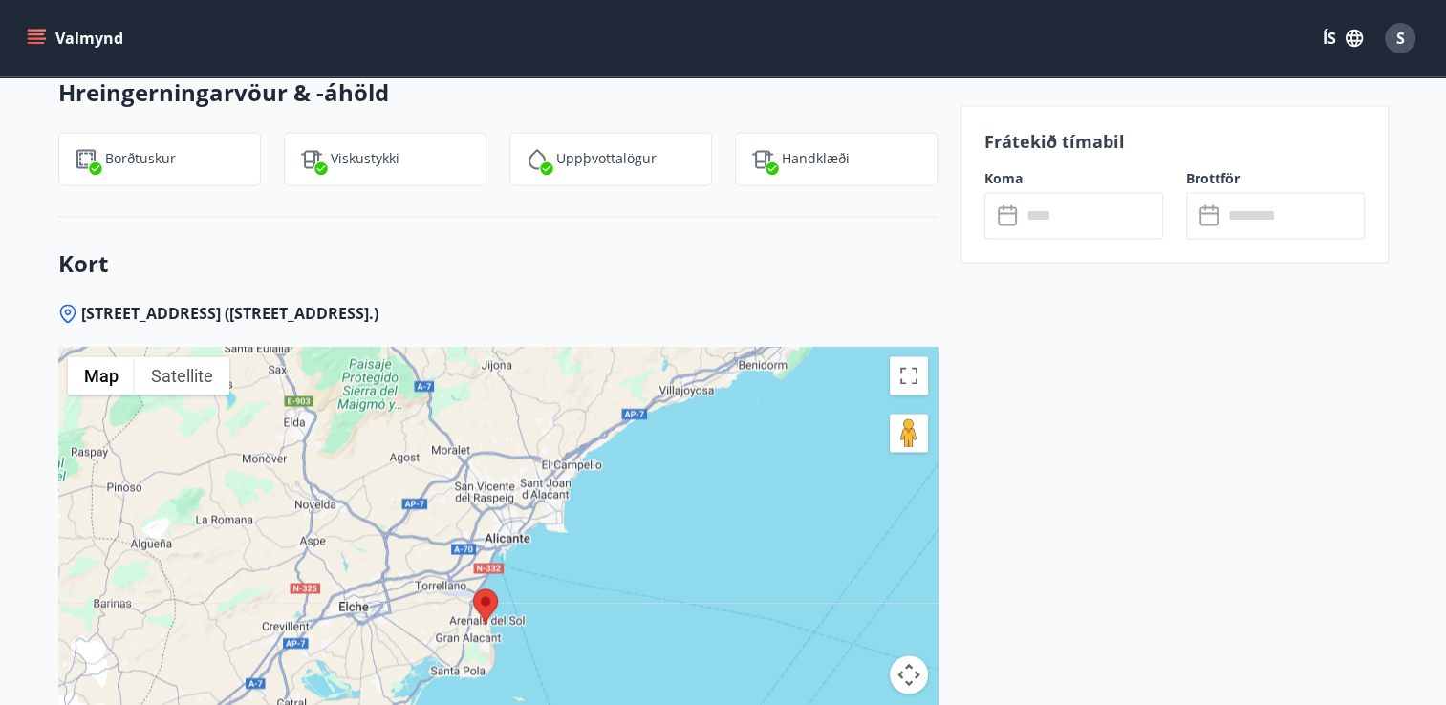
click at [656, 410] on div at bounding box center [497, 586] width 879 height 478
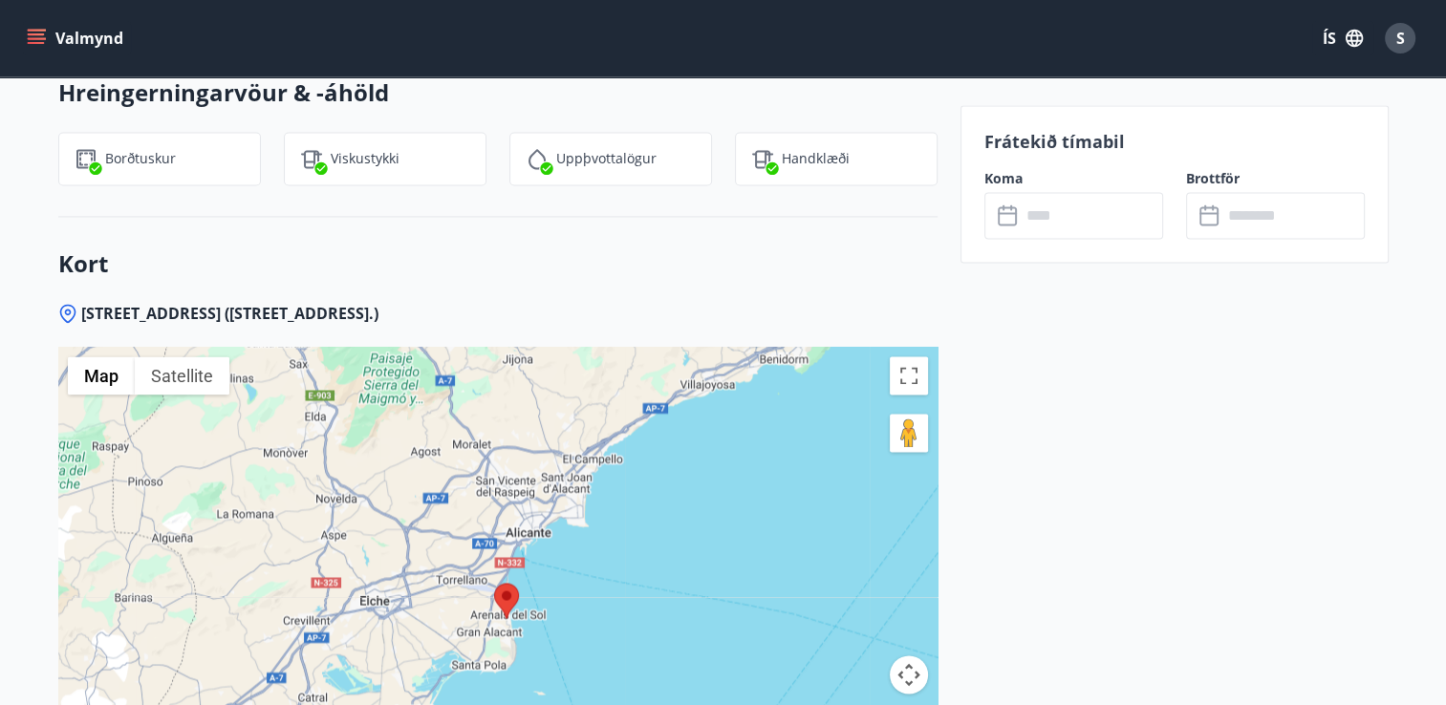
drag, startPoint x: 656, startPoint y: 410, endPoint x: 680, endPoint y: 403, distance: 25.7
click at [680, 403] on div at bounding box center [497, 586] width 879 height 478
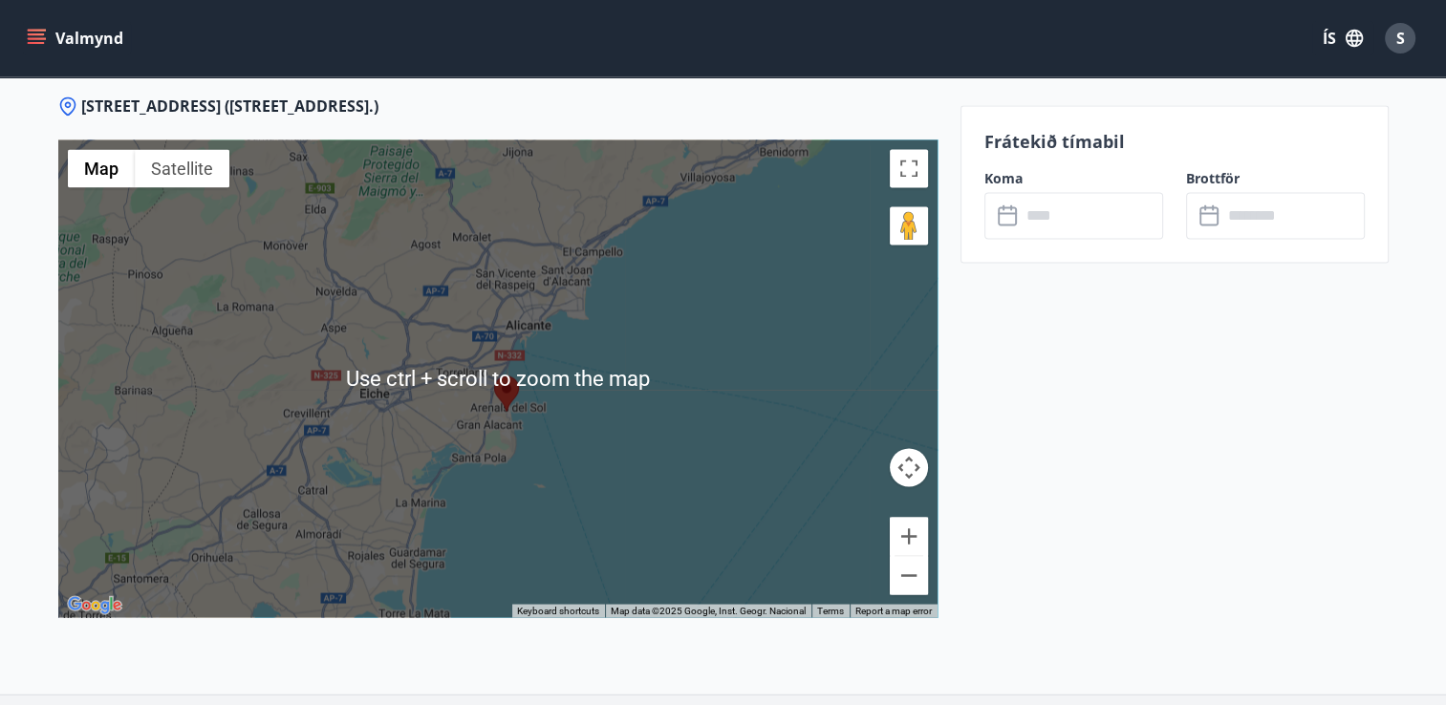
scroll to position [3321, 0]
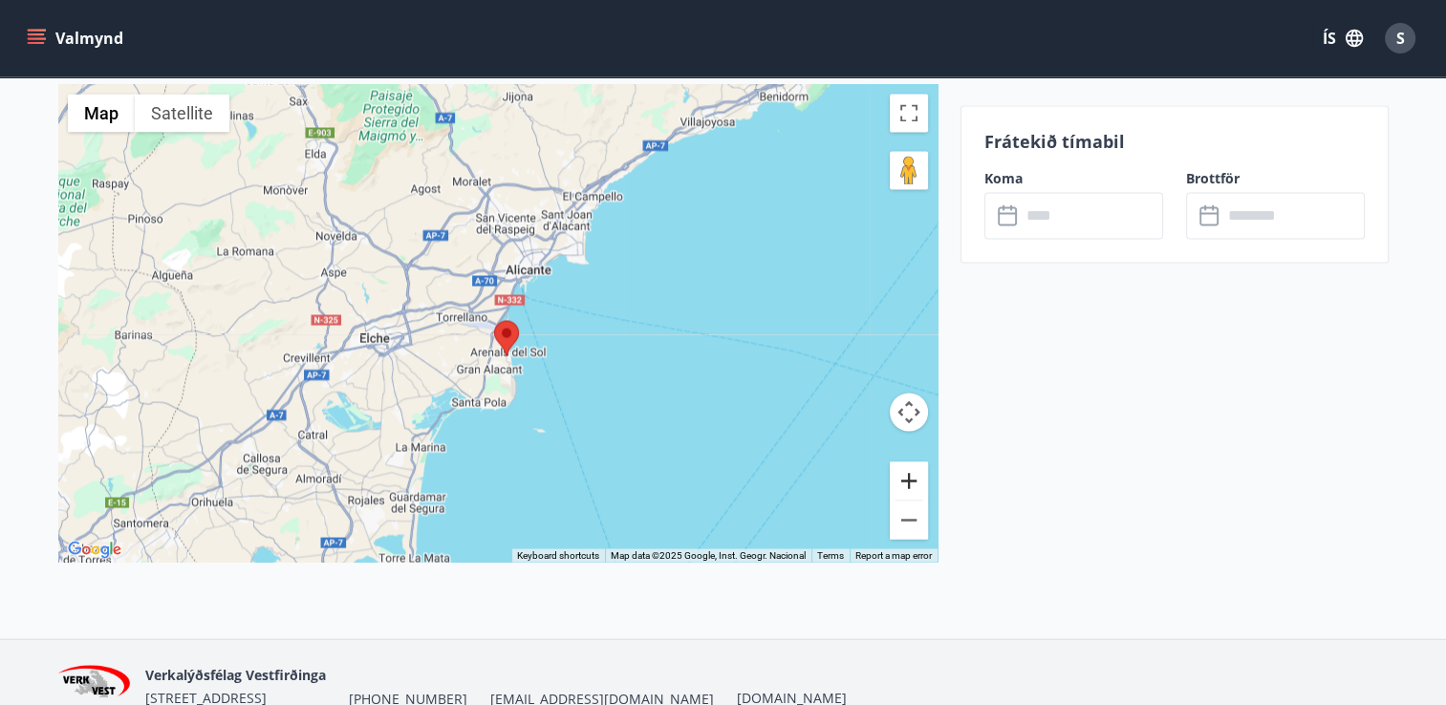
click at [905, 462] on button "Zoom in" at bounding box center [909, 481] width 38 height 38
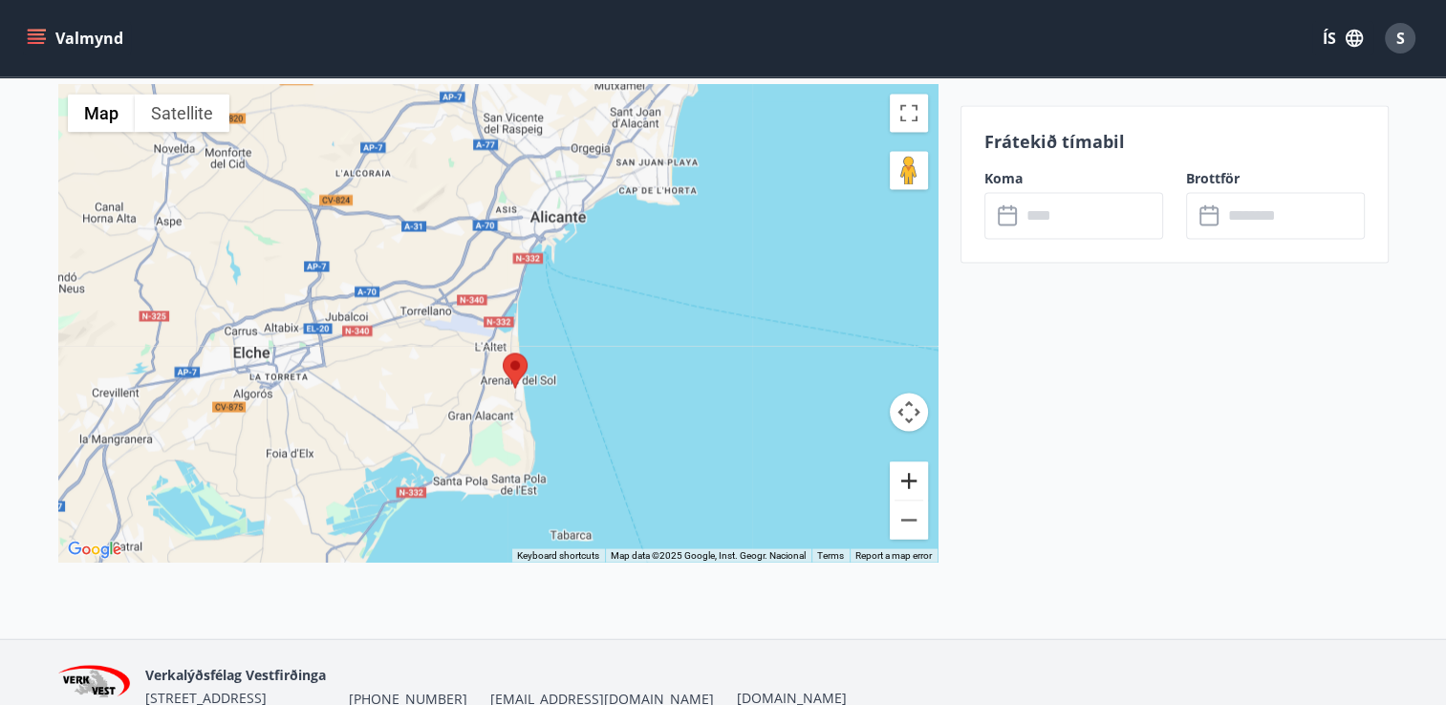
click at [905, 462] on button "Zoom in" at bounding box center [909, 481] width 38 height 38
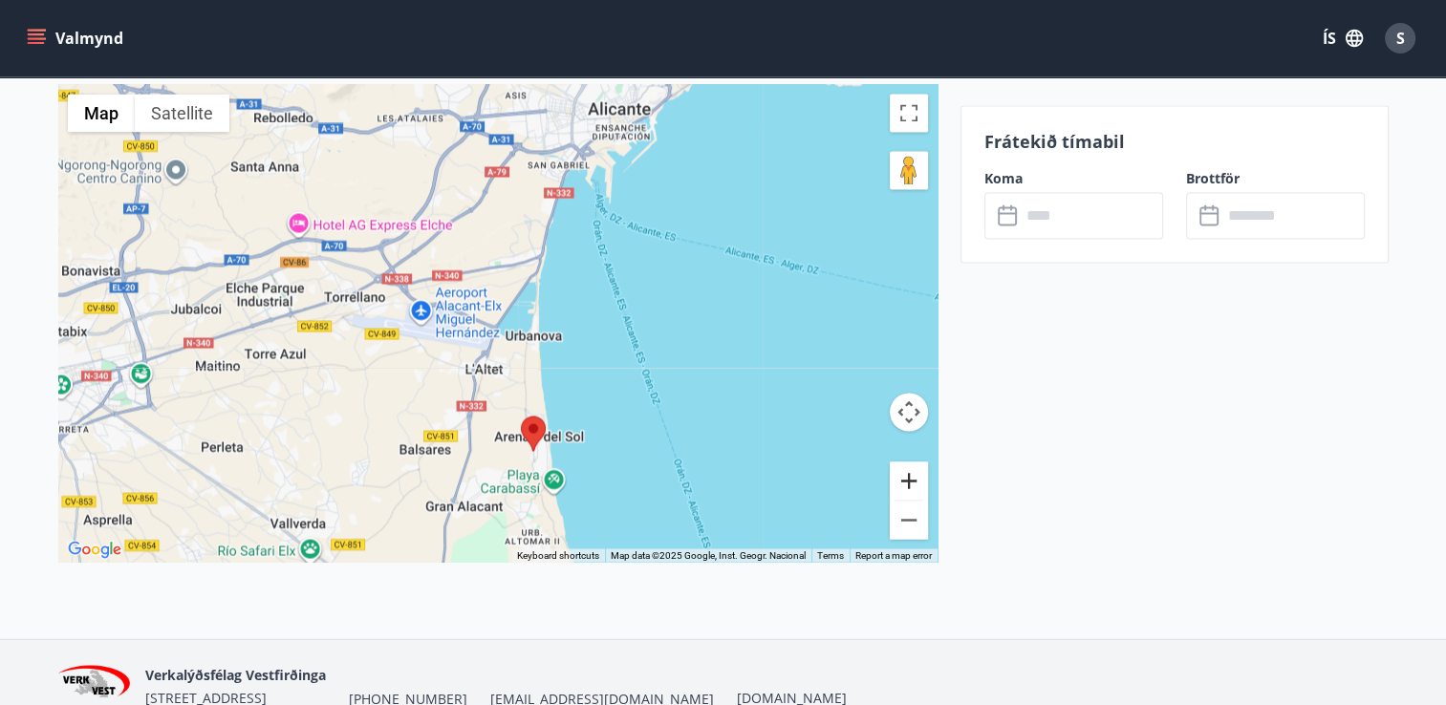
click at [905, 462] on button "Zoom in" at bounding box center [909, 481] width 38 height 38
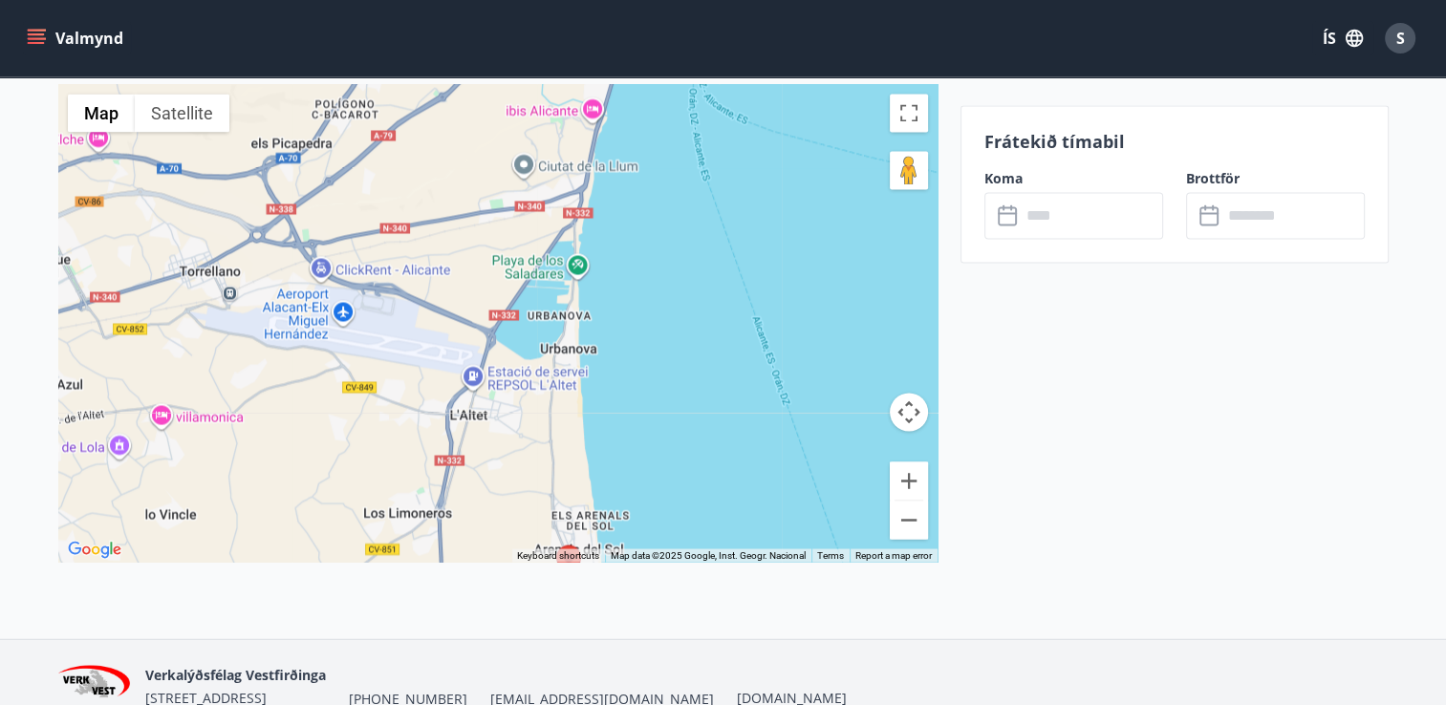
click at [910, 393] on button "Map camera controls" at bounding box center [909, 412] width 38 height 38
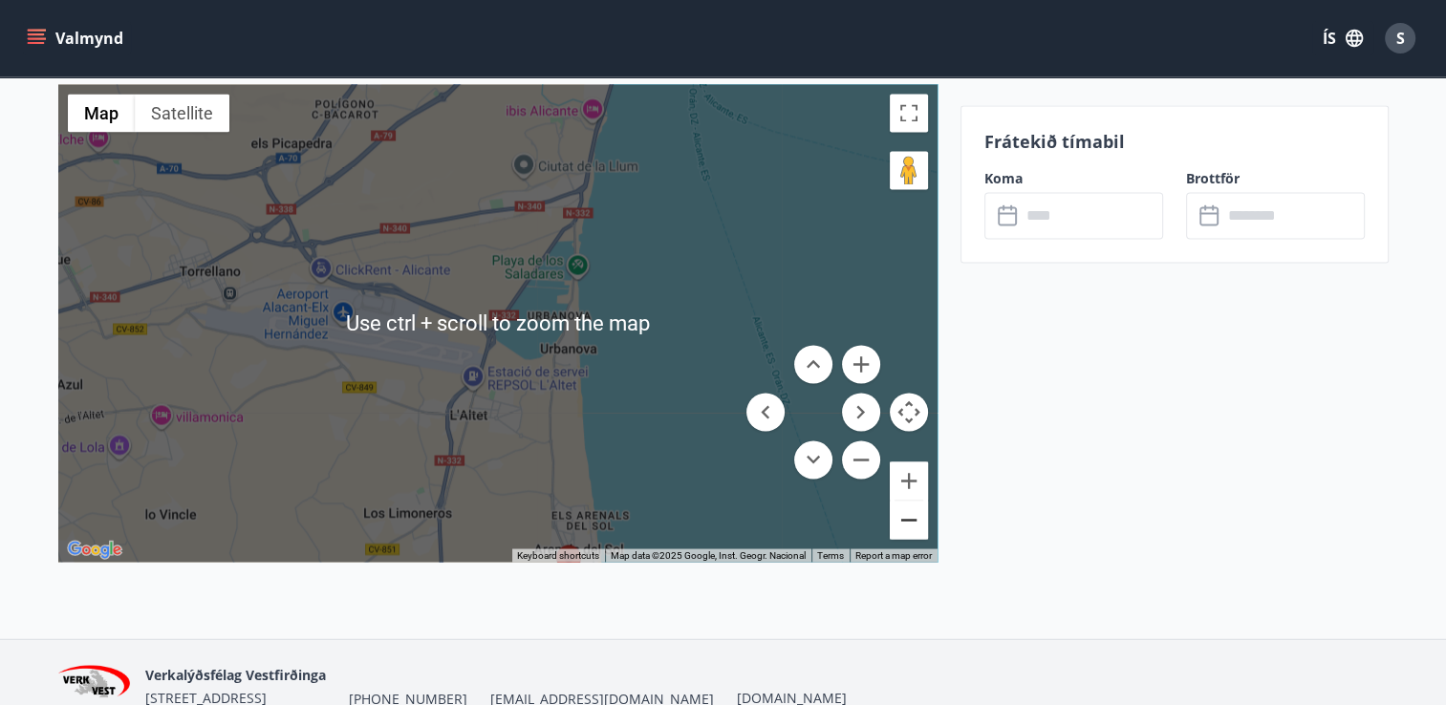
click at [902, 501] on button "Zoom out" at bounding box center [909, 520] width 38 height 38
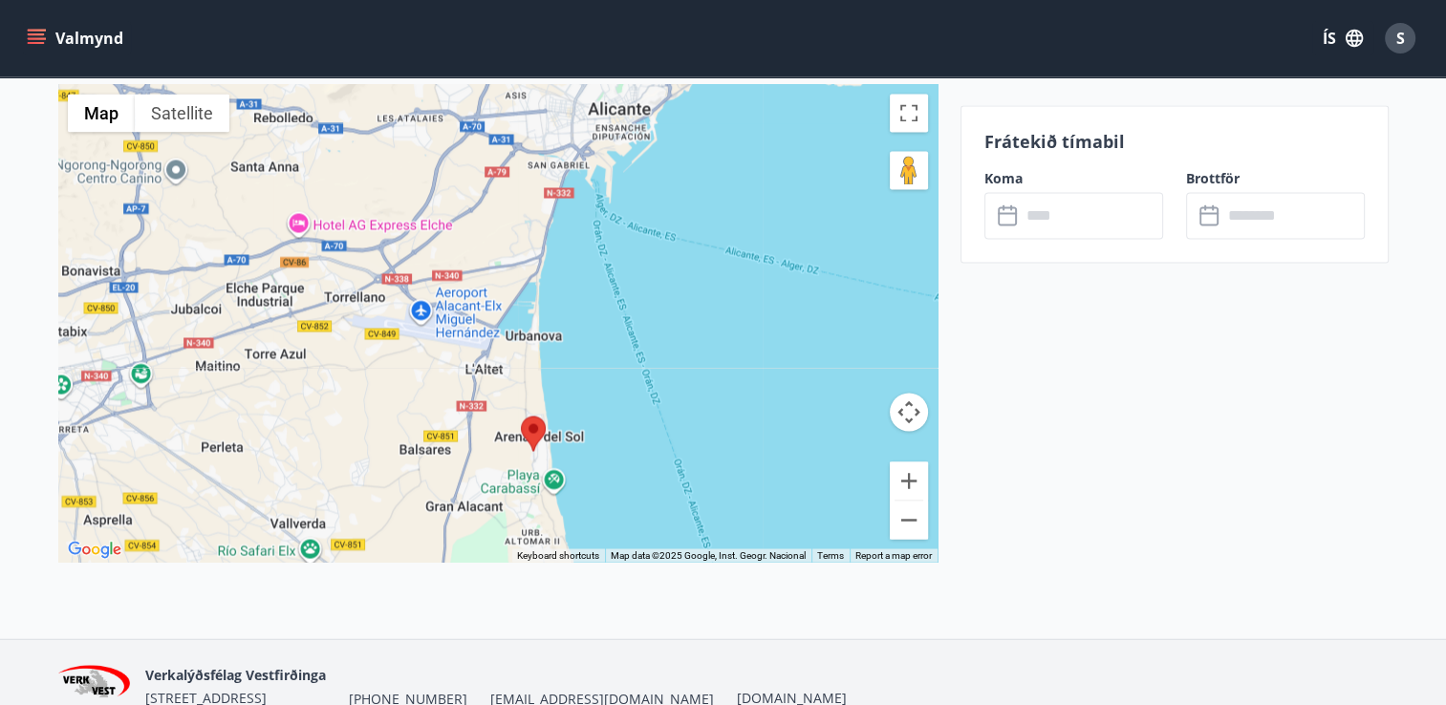
click at [689, 270] on div at bounding box center [497, 323] width 879 height 478
drag, startPoint x: 1231, startPoint y: 420, endPoint x: 1227, endPoint y: 507, distance: 87.0
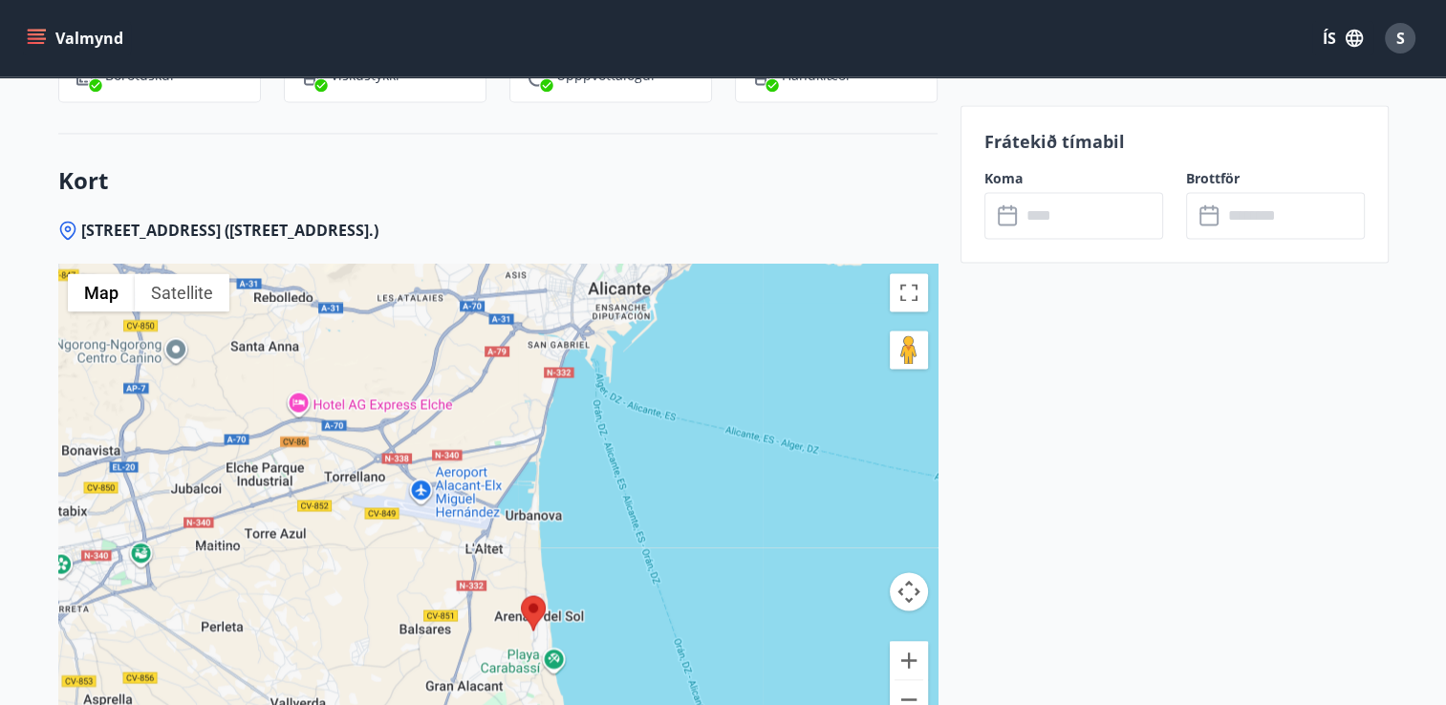
scroll to position [3130, 0]
